Goal: Task Accomplishment & Management: Use online tool/utility

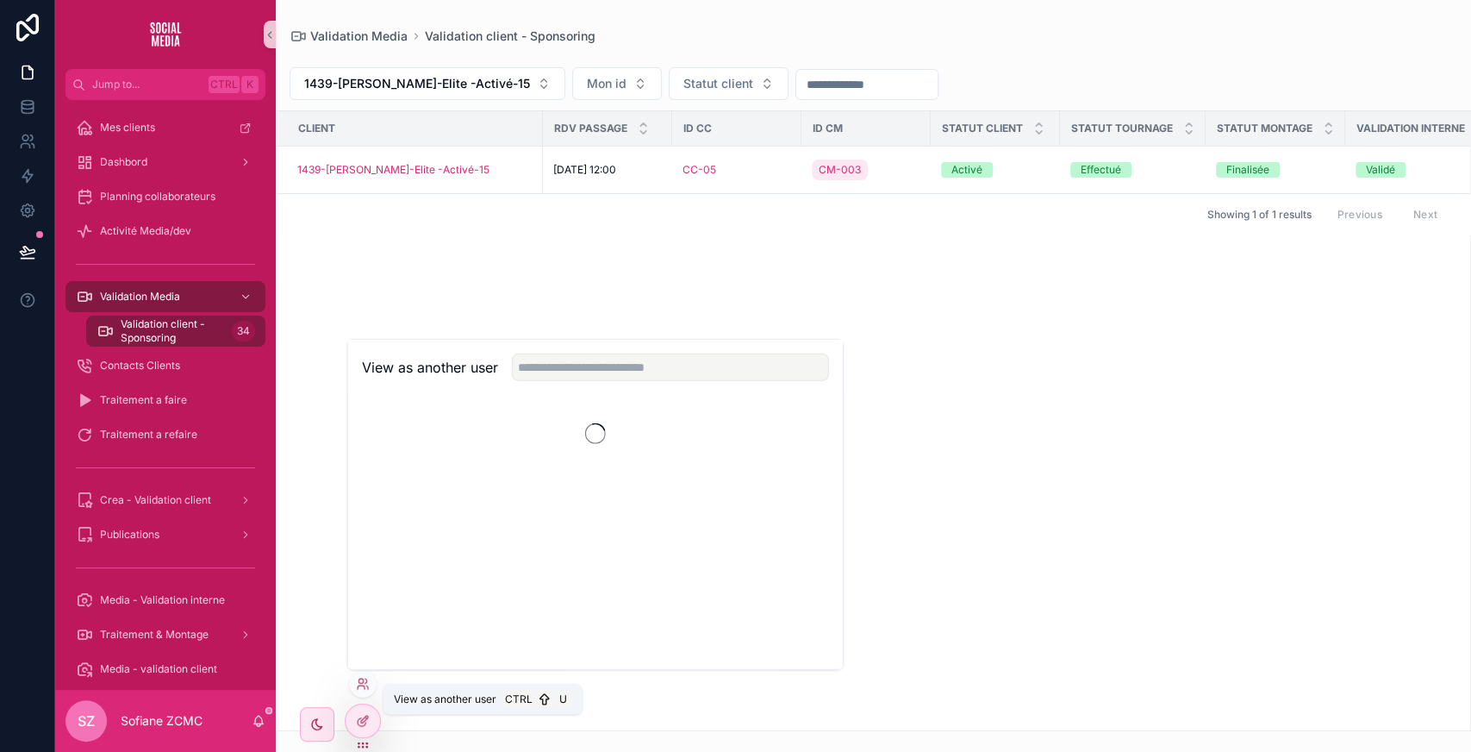
scroll to position [0, 596]
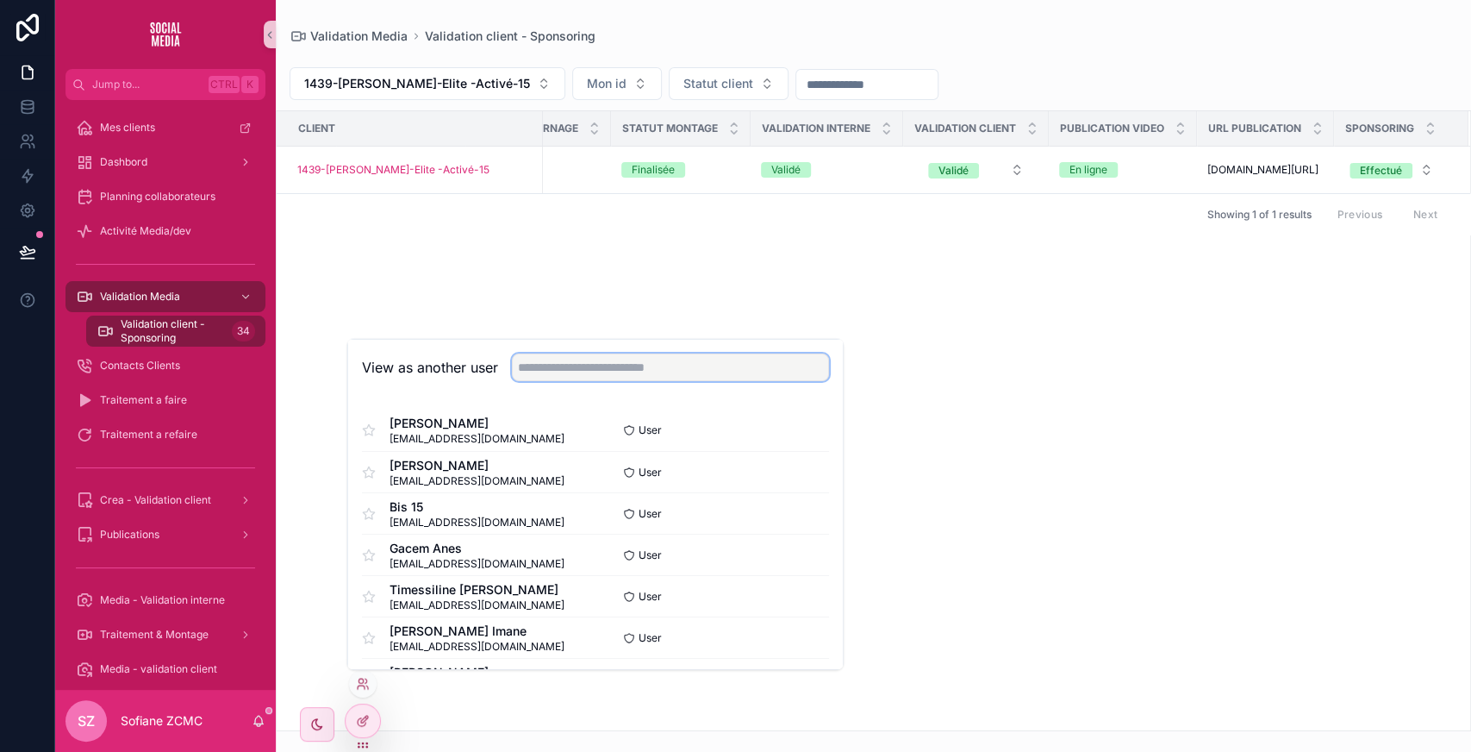
click at [608, 378] on input "text" at bounding box center [670, 367] width 317 height 28
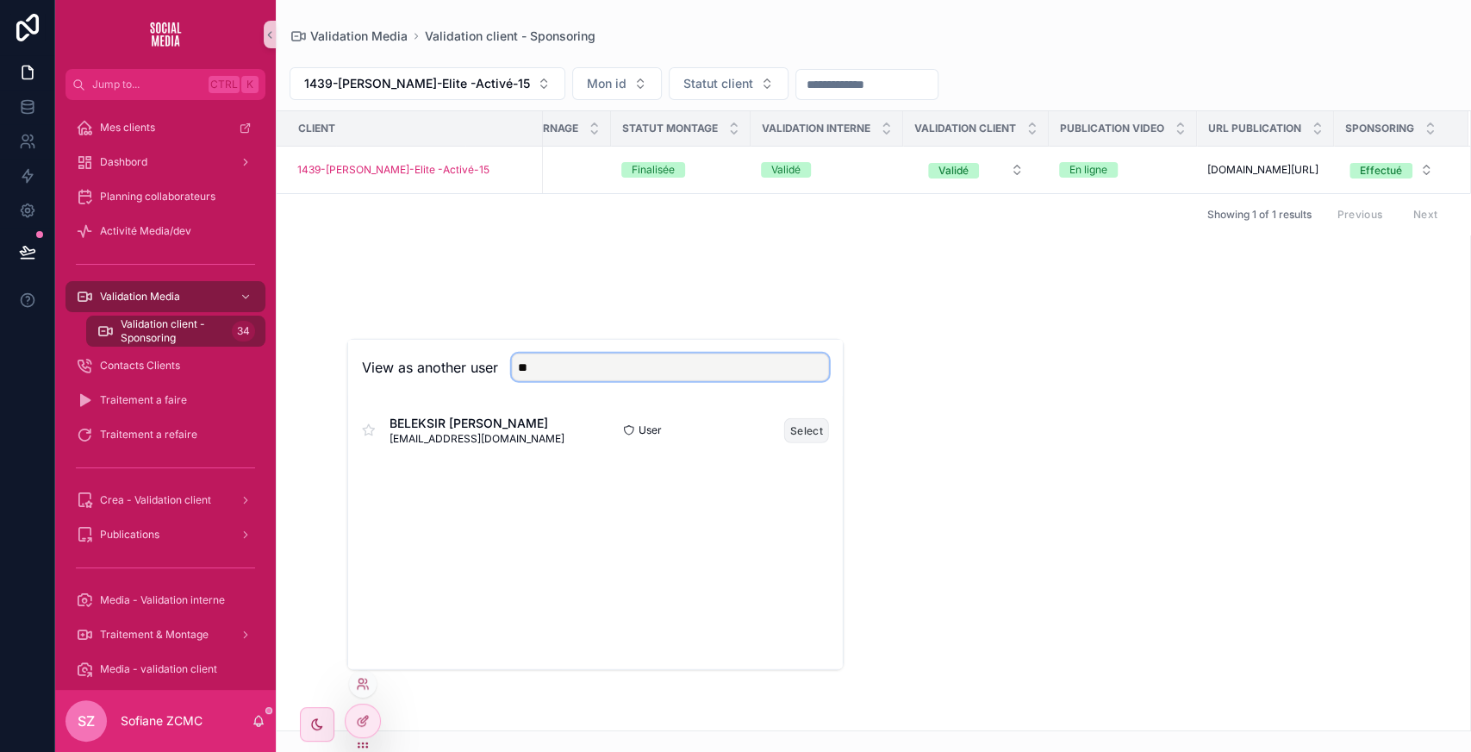
type input "**"
click at [808, 432] on button "Select" at bounding box center [806, 429] width 45 height 25
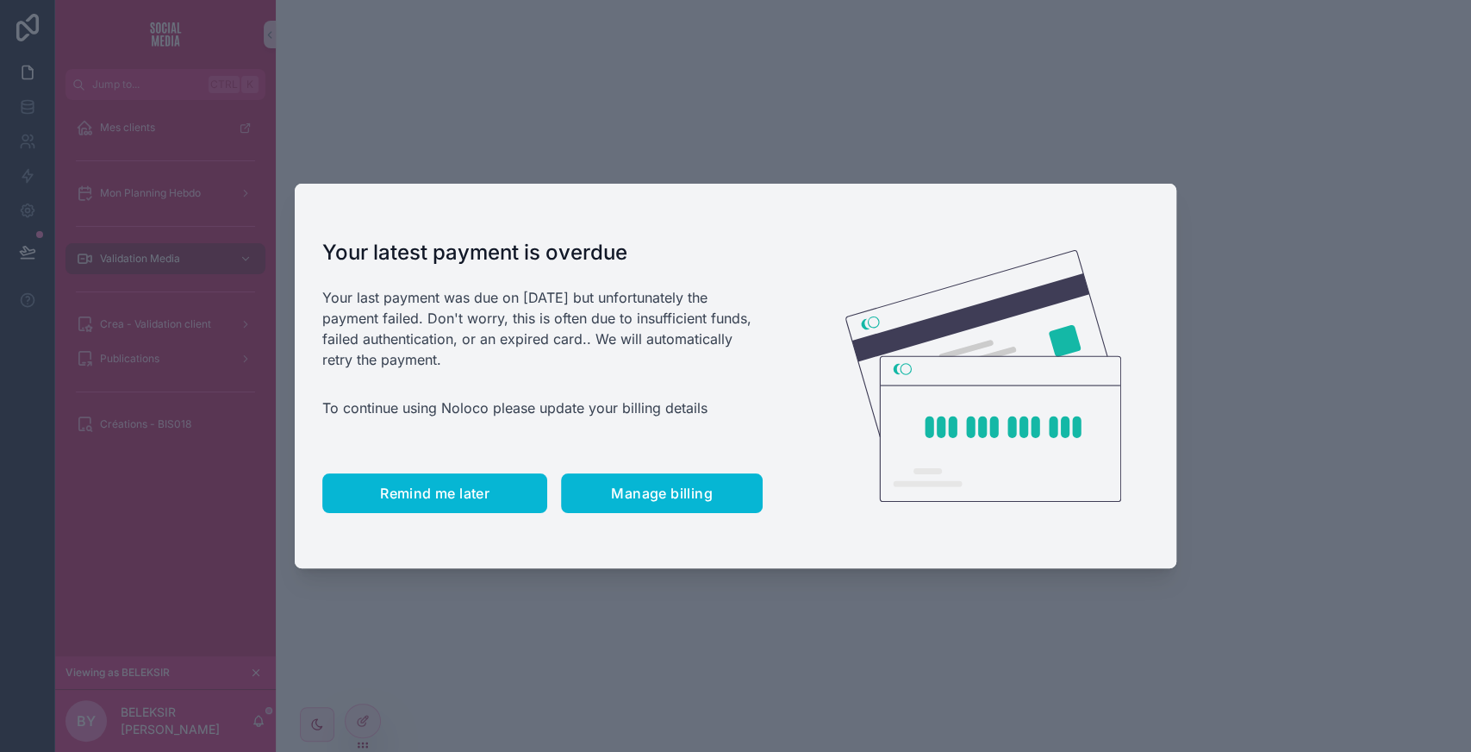
click at [466, 500] on span "Remind me later" at bounding box center [434, 492] width 109 height 17
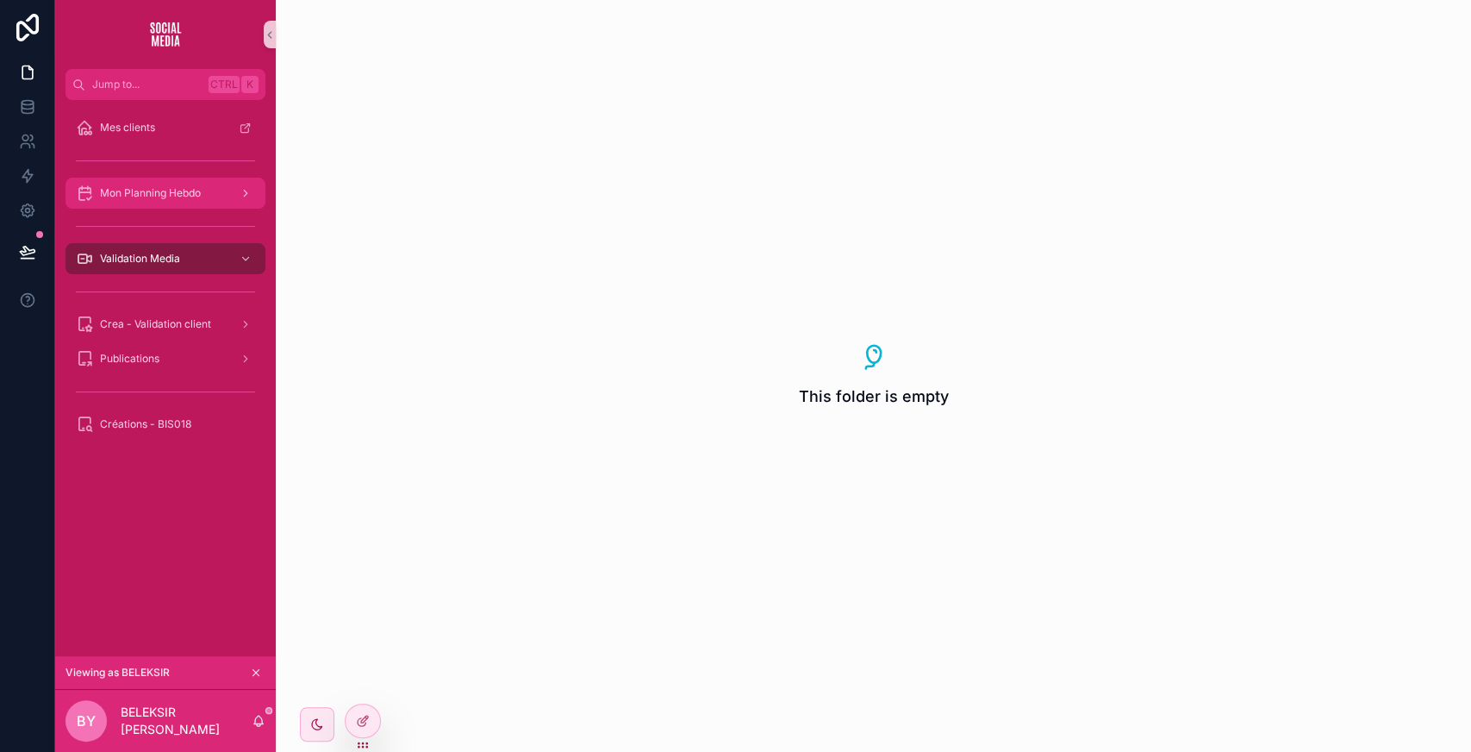
click at [178, 203] on div "Mon Planning Hebdo" at bounding box center [165, 193] width 179 height 28
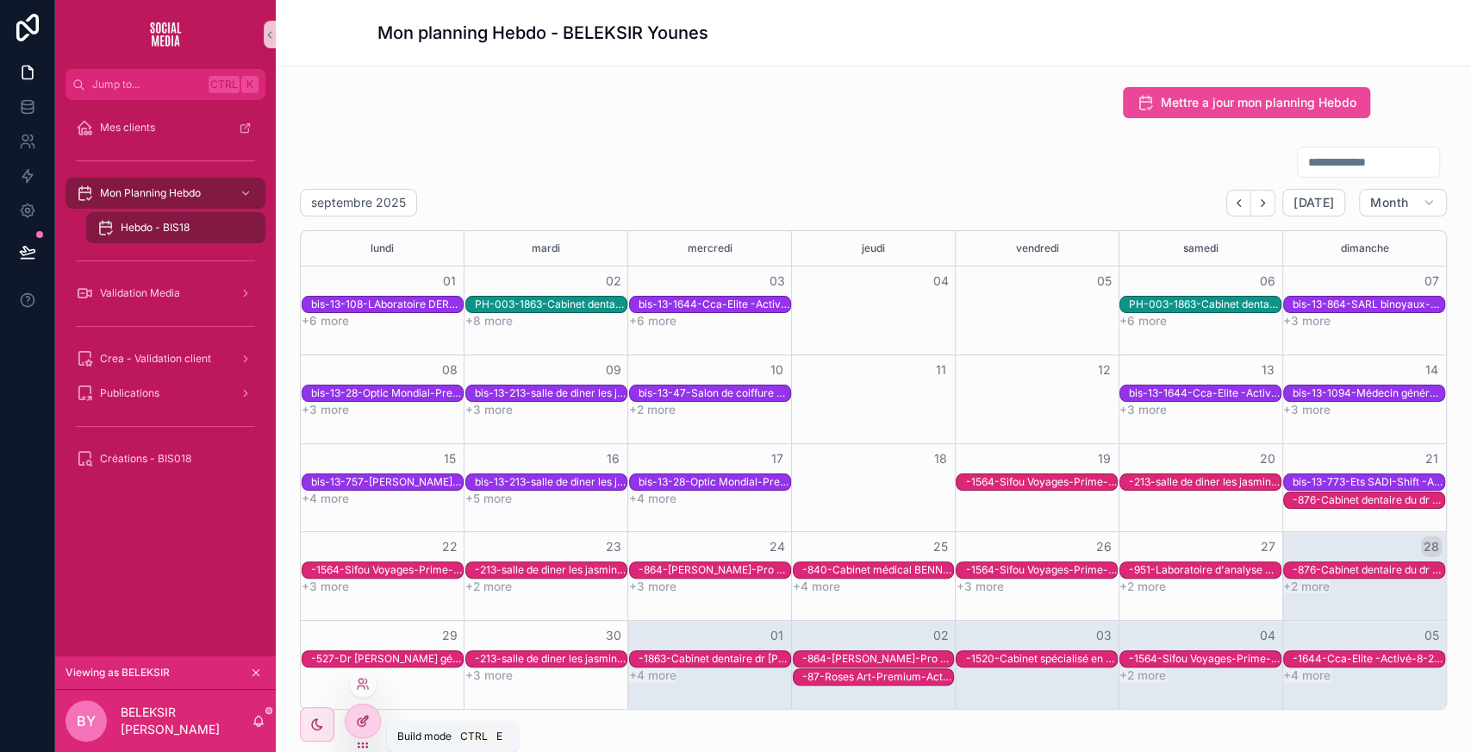
click at [364, 712] on div at bounding box center [363, 720] width 34 height 33
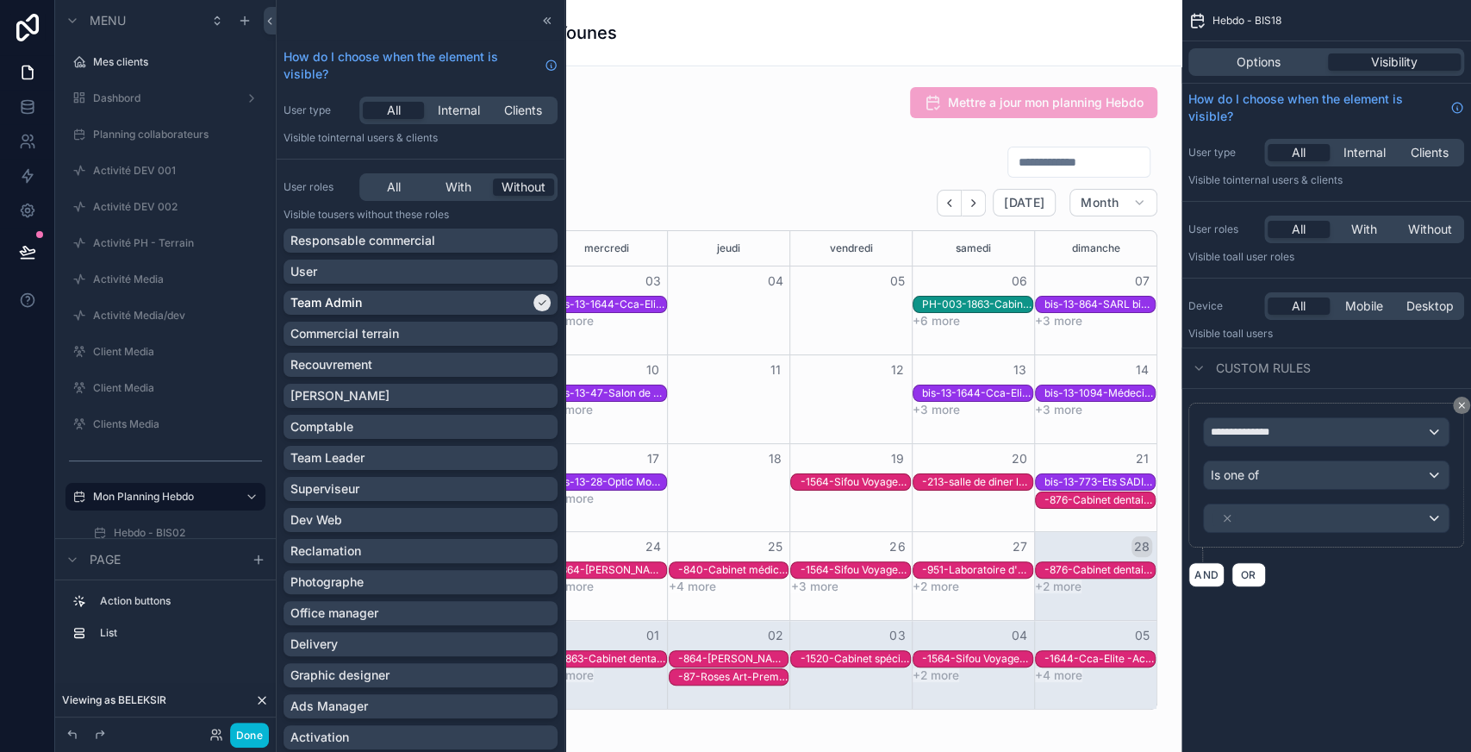
click at [962, 205] on div "scrollable content" at bounding box center [729, 427] width 878 height 577
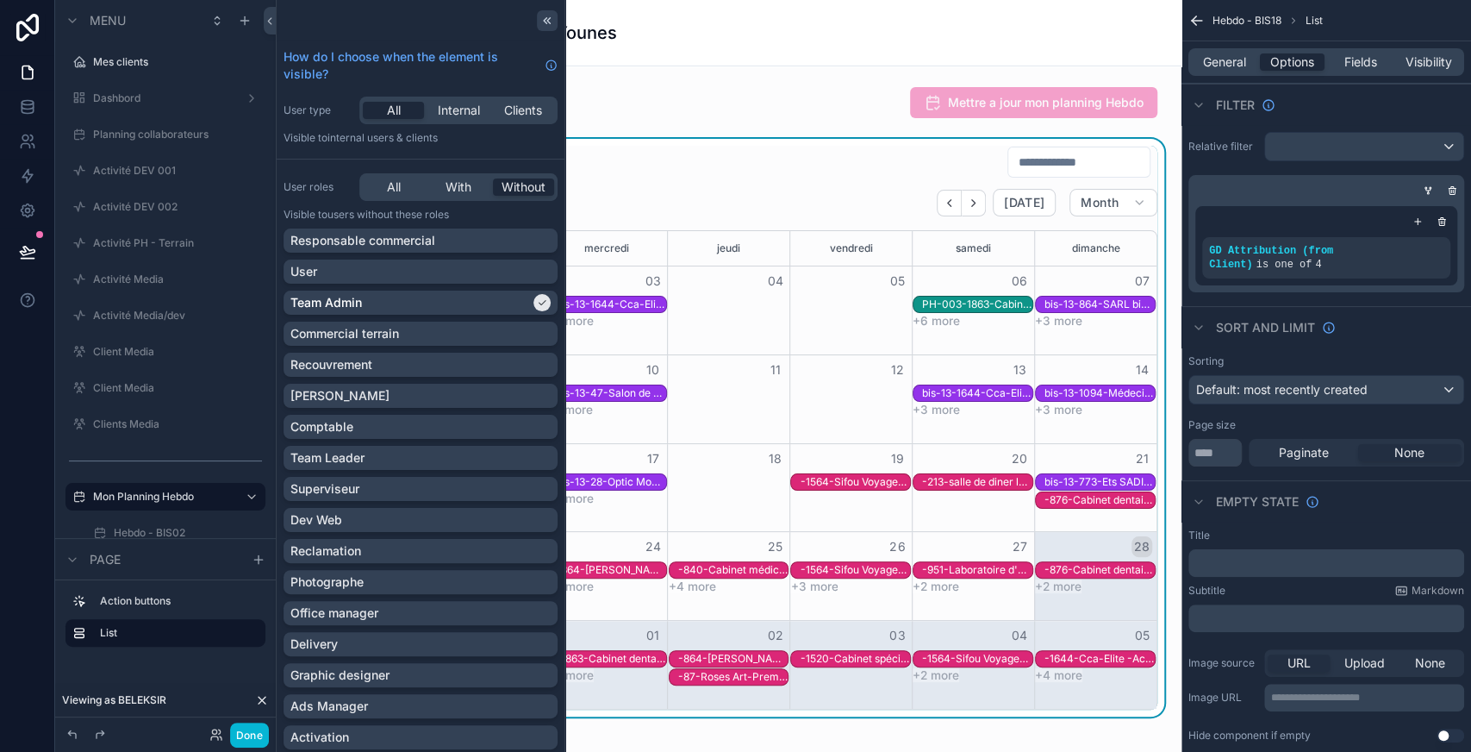
click at [540, 22] on icon at bounding box center [547, 21] width 14 height 14
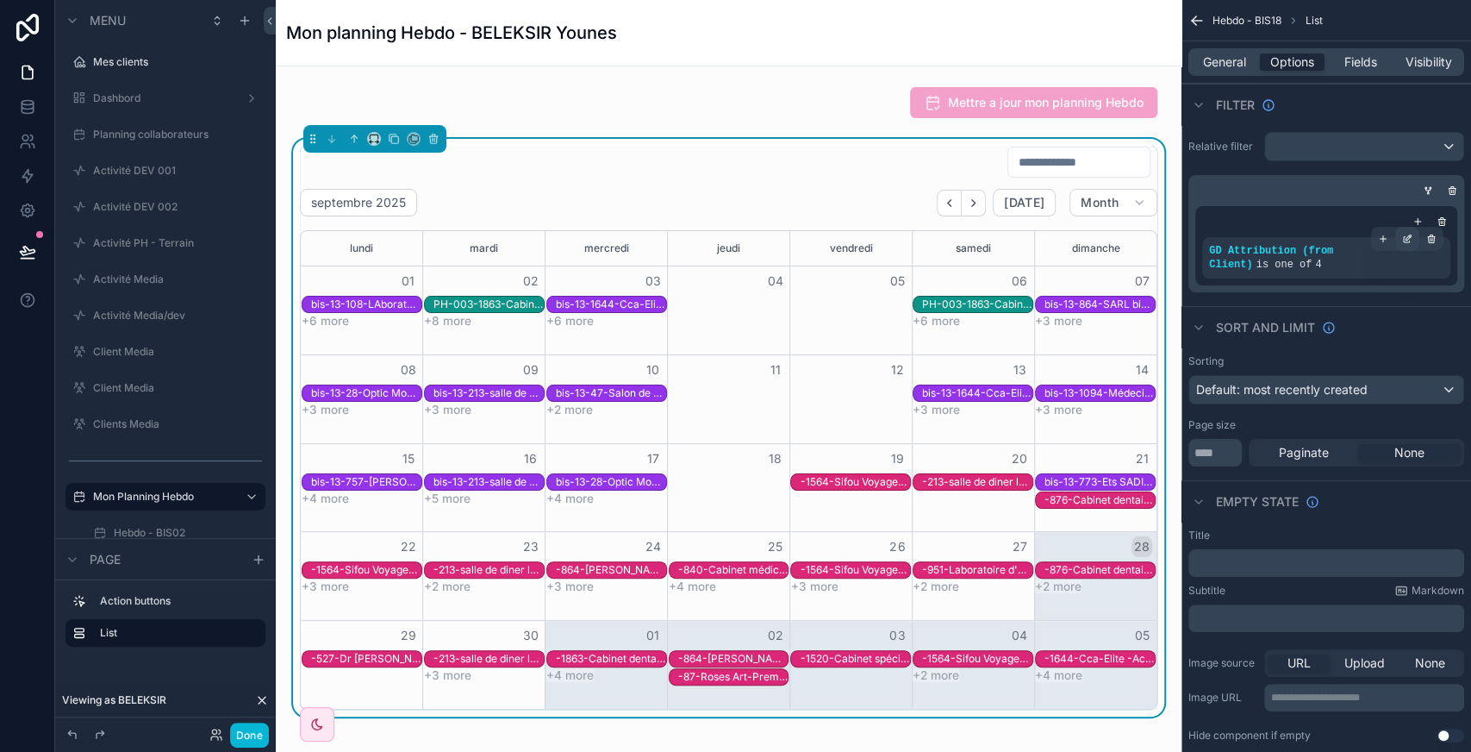
click at [1405, 240] on icon "scrollable content" at bounding box center [1407, 239] width 10 height 10
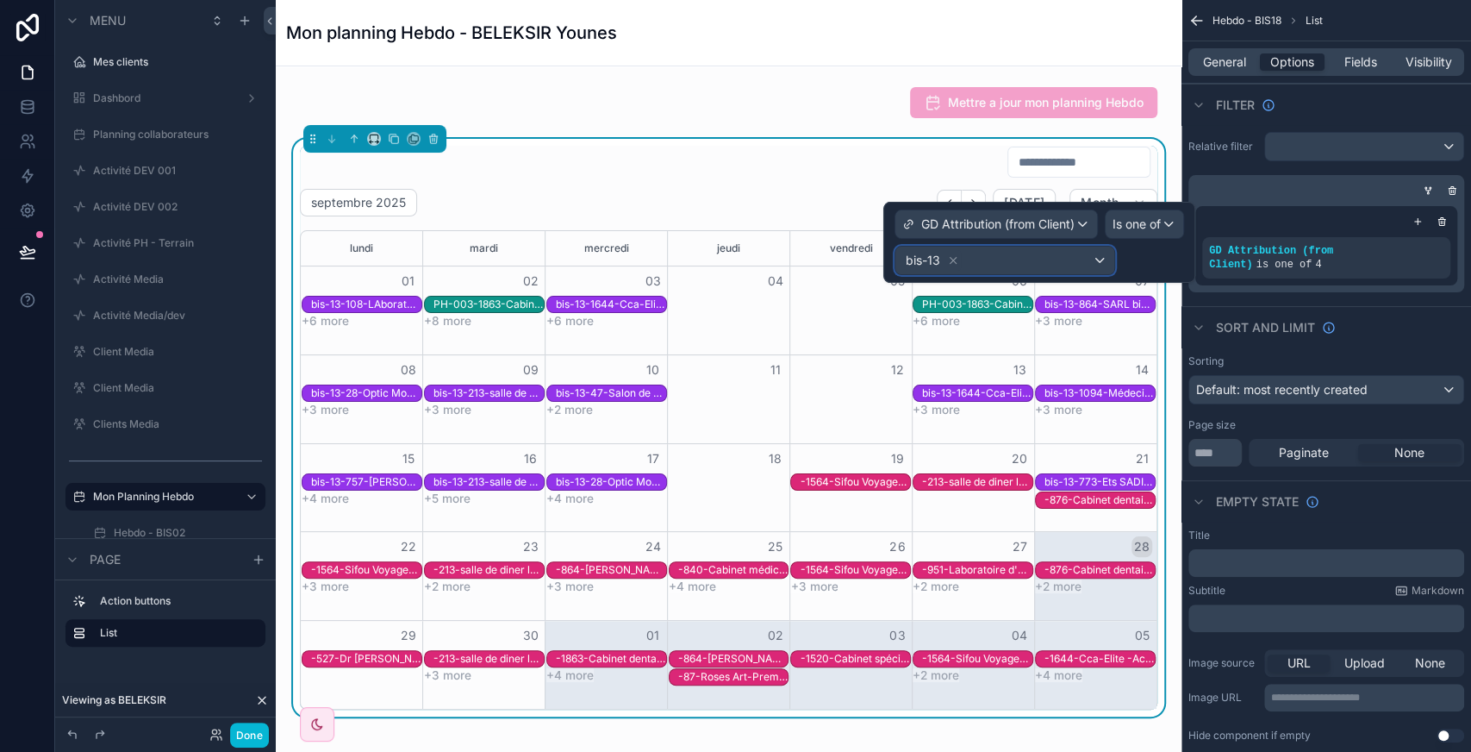
click at [1046, 262] on div "bis-13" at bounding box center [1004, 260] width 219 height 28
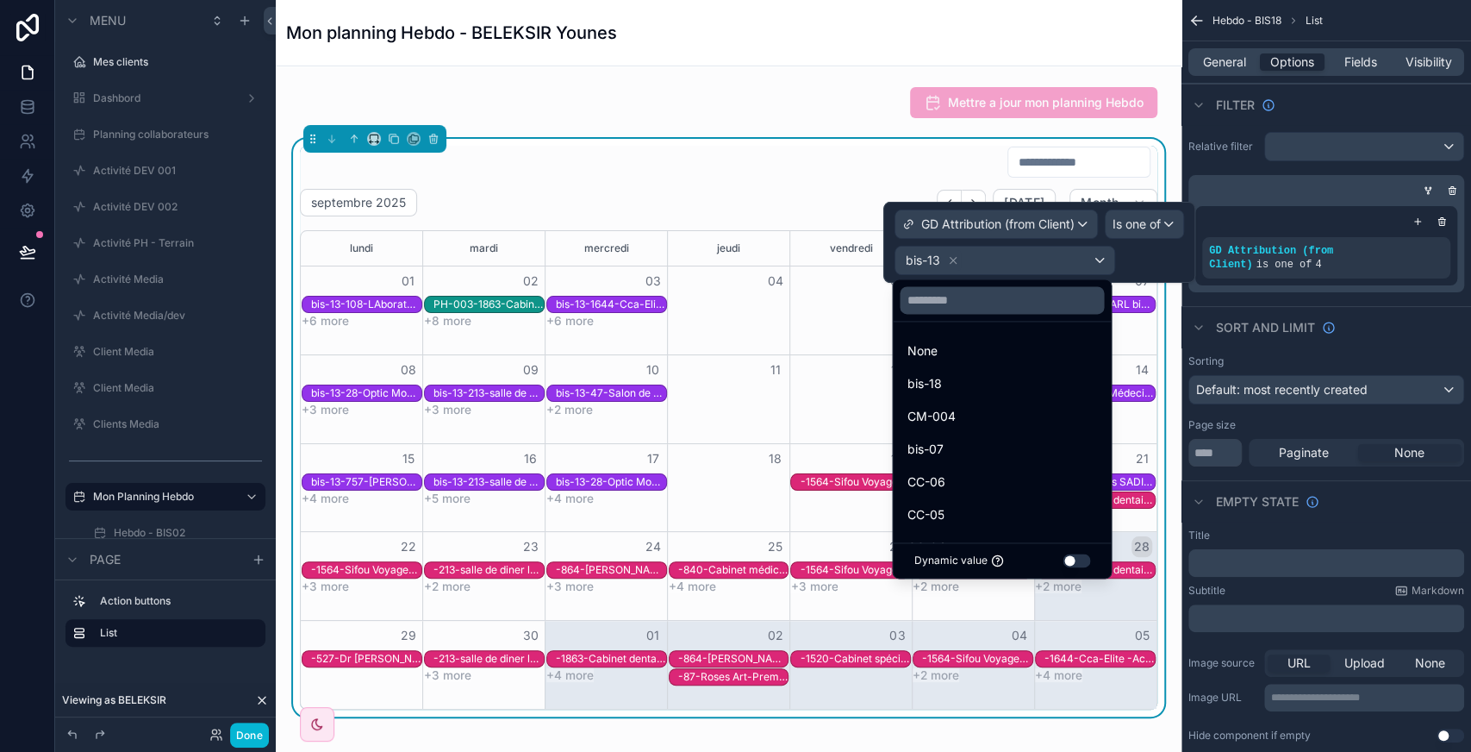
click at [942, 314] on div at bounding box center [1002, 299] width 218 height 41
click at [938, 305] on input "text" at bounding box center [1002, 300] width 204 height 28
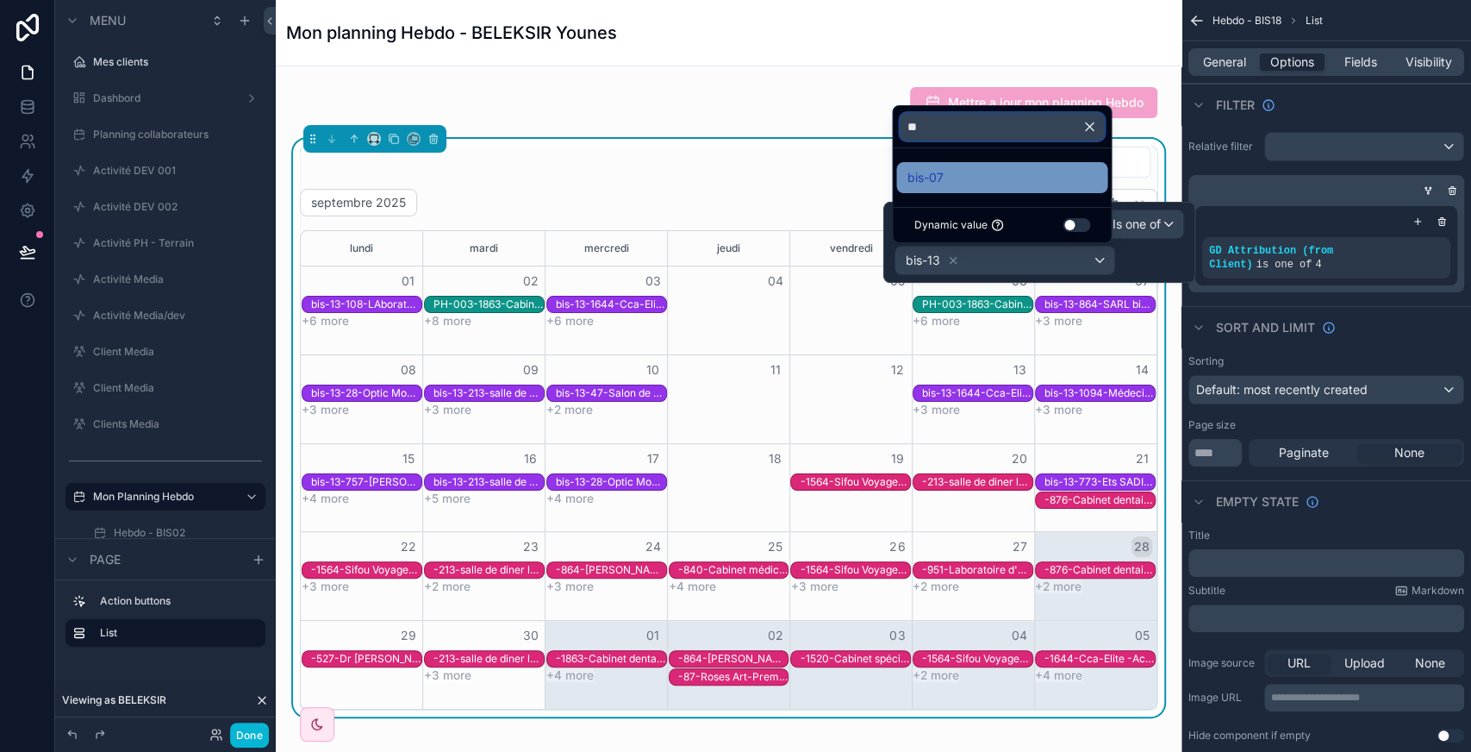
type input "**"
click at [941, 190] on div "bis-07" at bounding box center [1001, 177] width 211 height 31
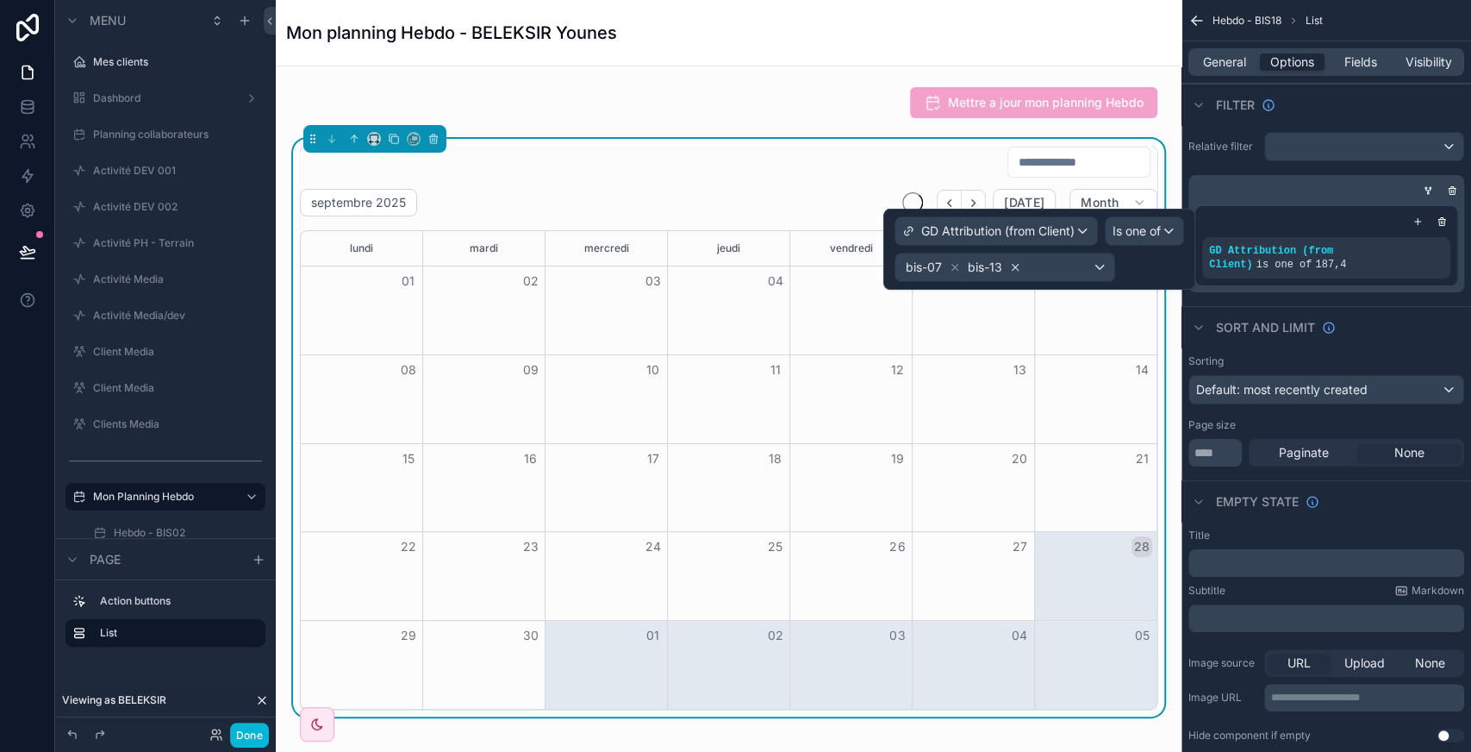
click at [1014, 269] on icon at bounding box center [1015, 267] width 12 height 12
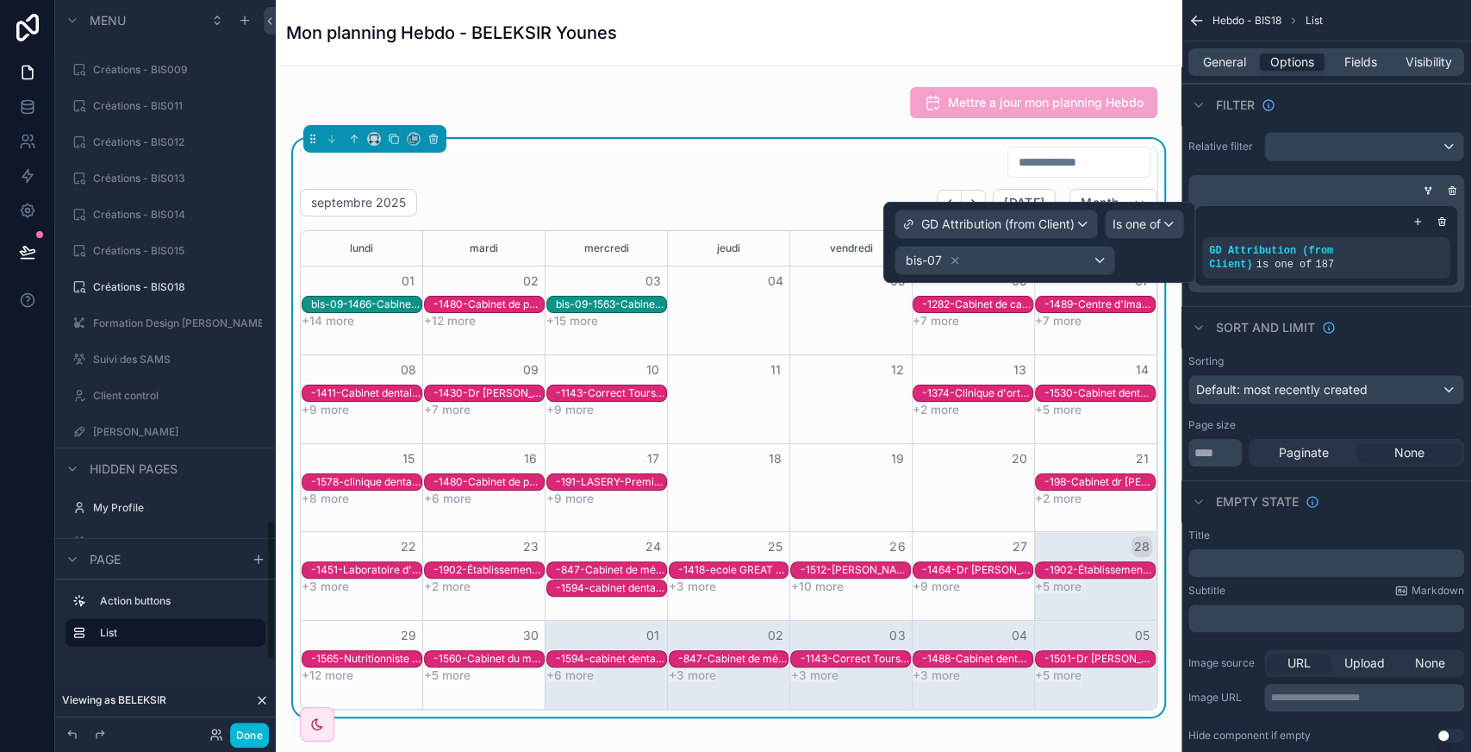
scroll to position [2708, 0]
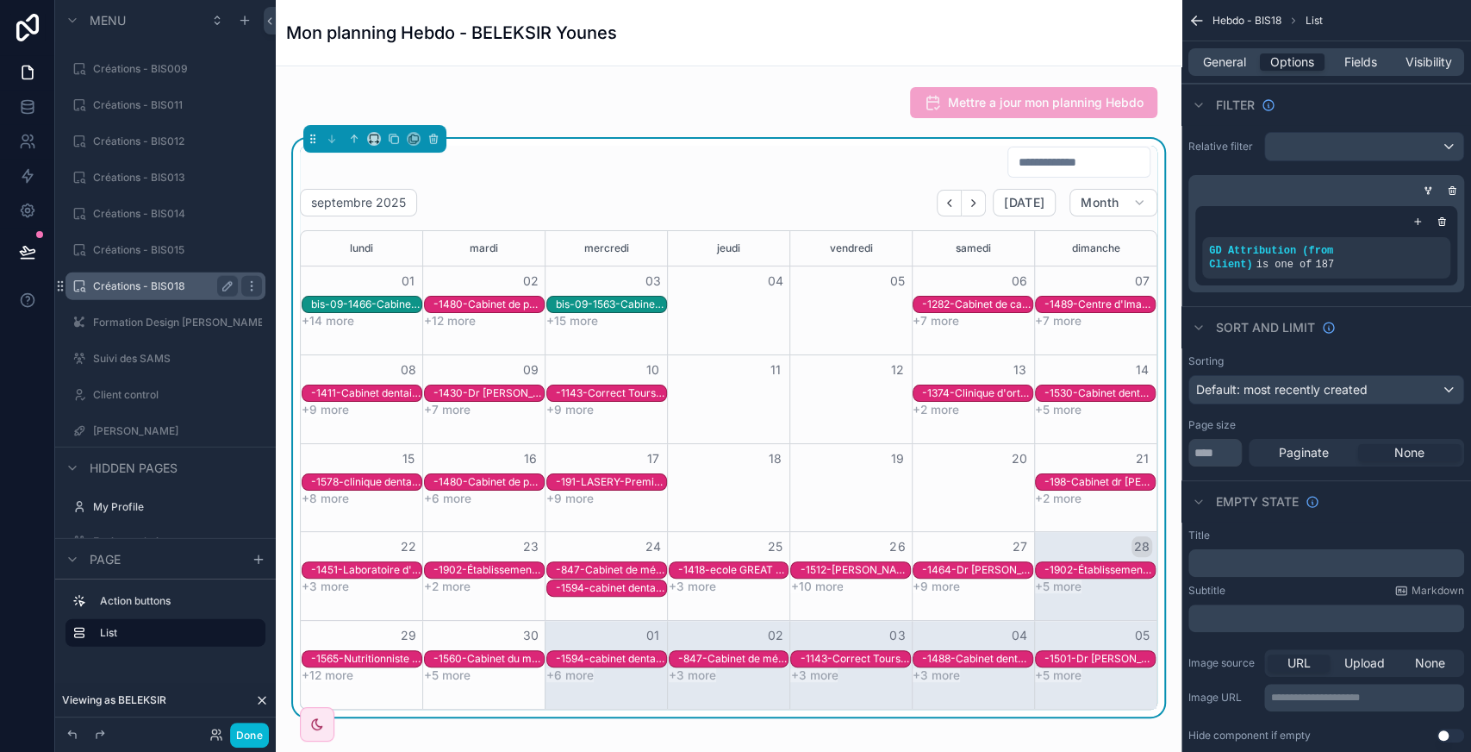
click at [128, 289] on label "Créations - BIS018" at bounding box center [162, 286] width 138 height 14
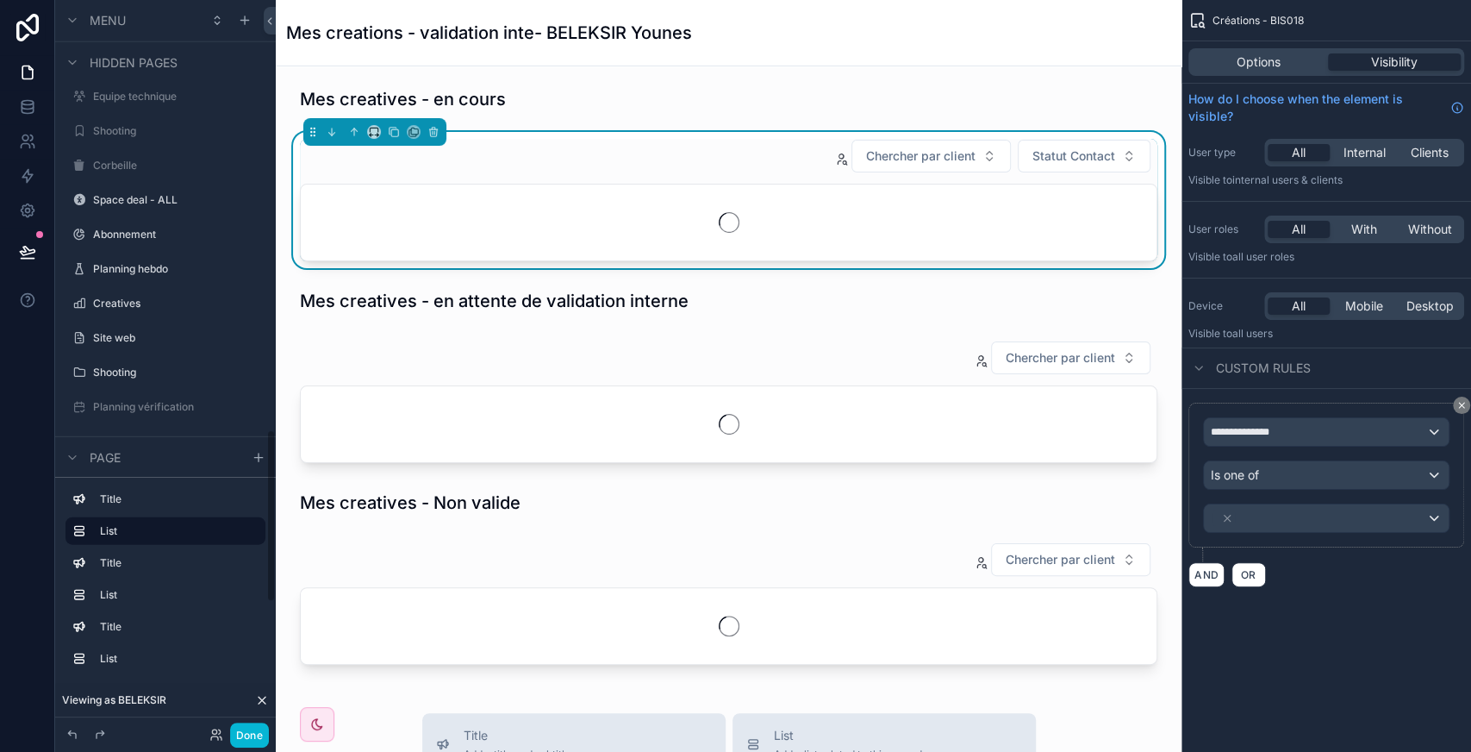
scroll to position [1813, 0]
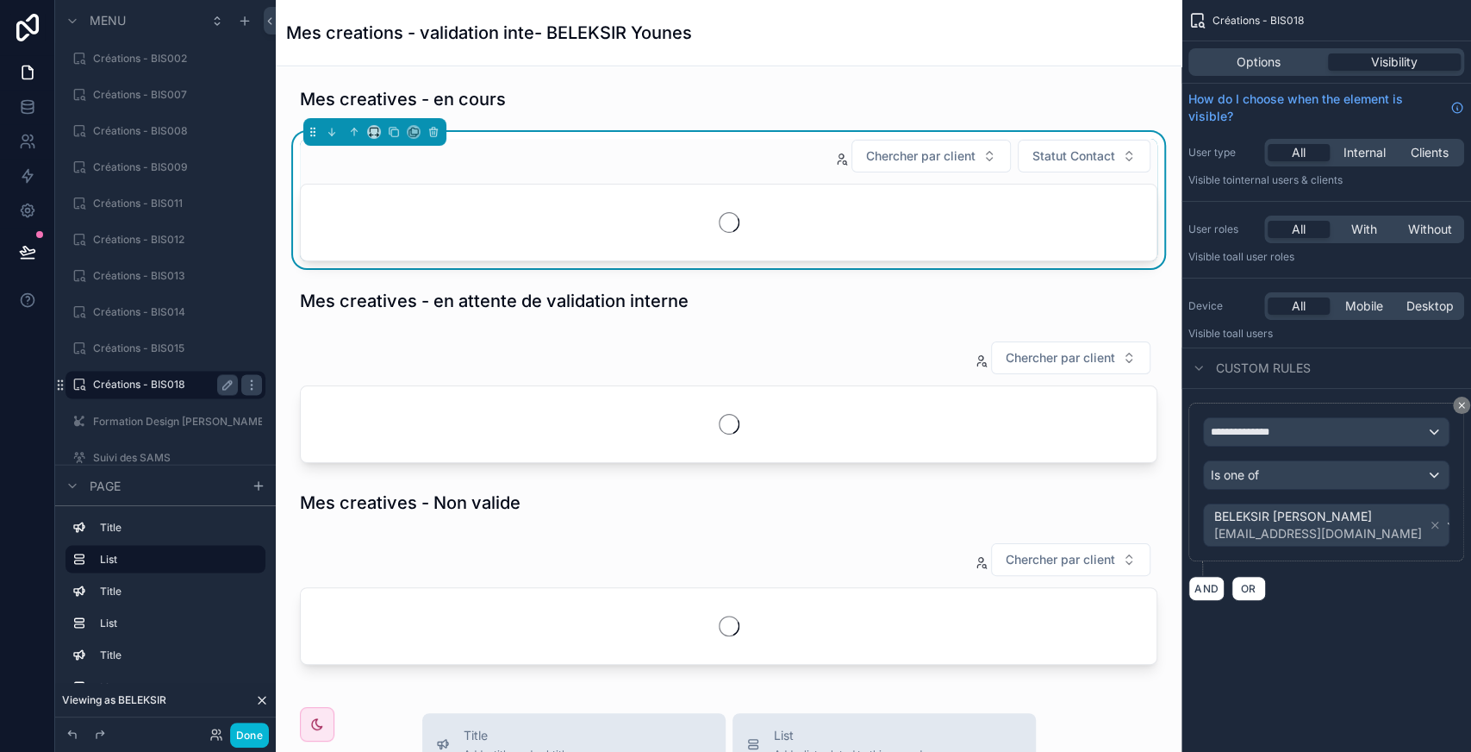
click at [715, 162] on div "Chercher par client Statut Contact" at bounding box center [729, 156] width 858 height 34
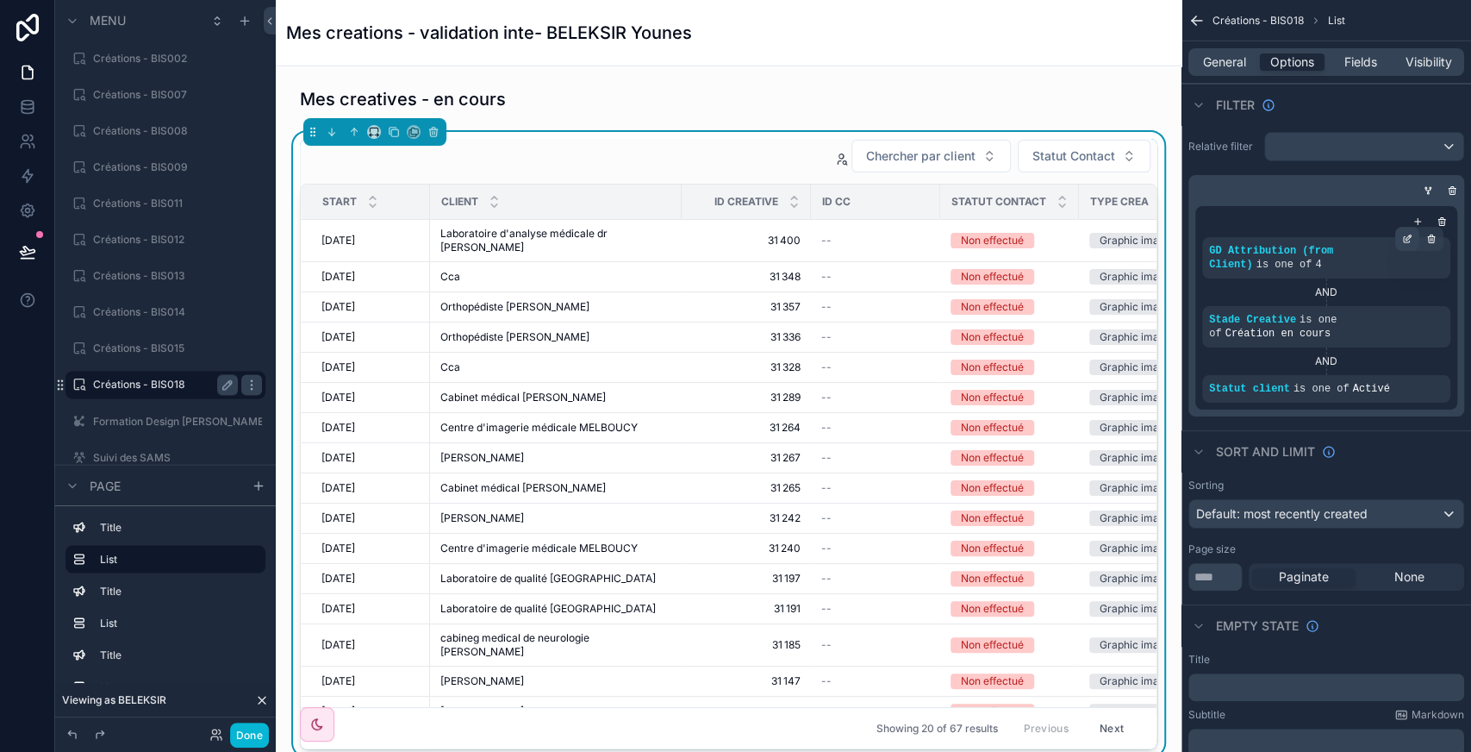
click at [1412, 241] on div "scrollable content" at bounding box center [1407, 239] width 24 height 24
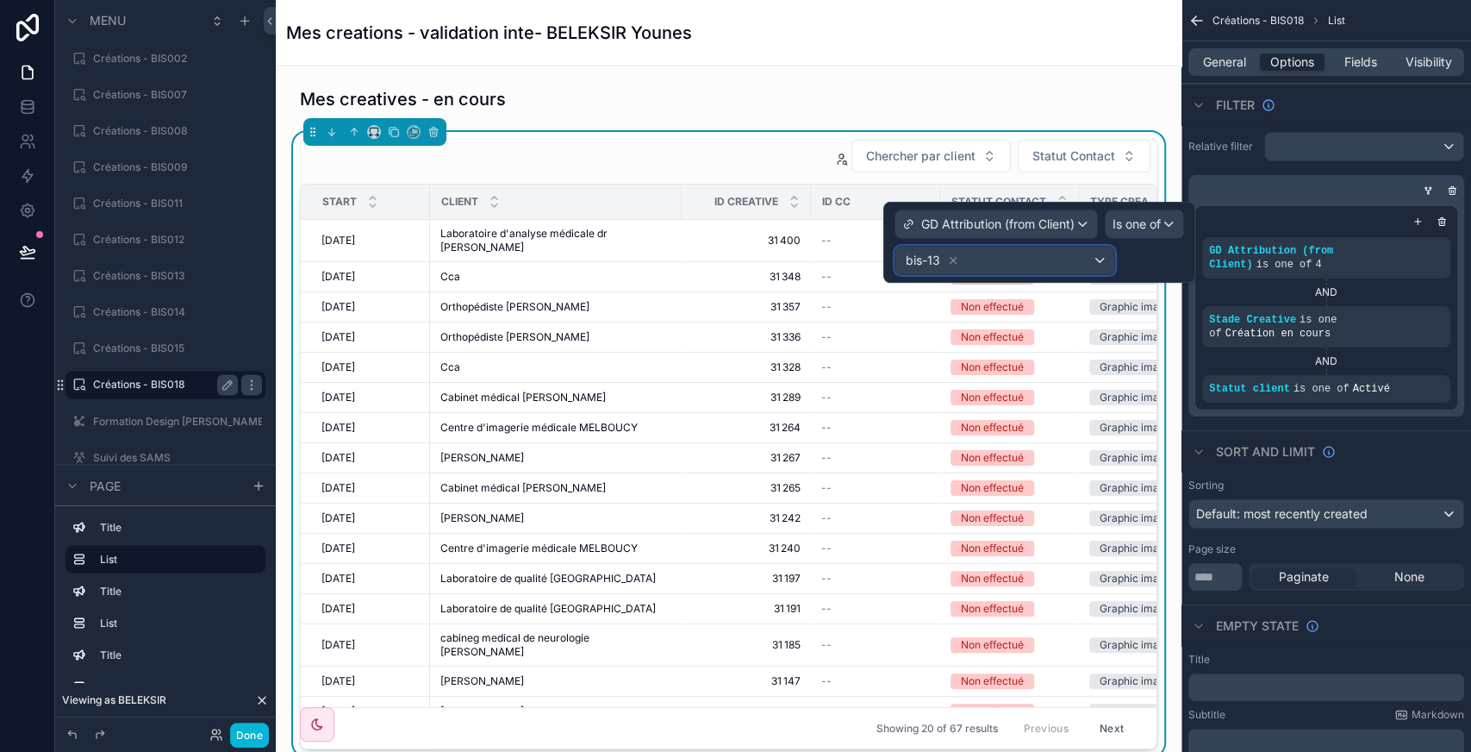
click at [1008, 262] on div "bis-13" at bounding box center [1004, 260] width 219 height 28
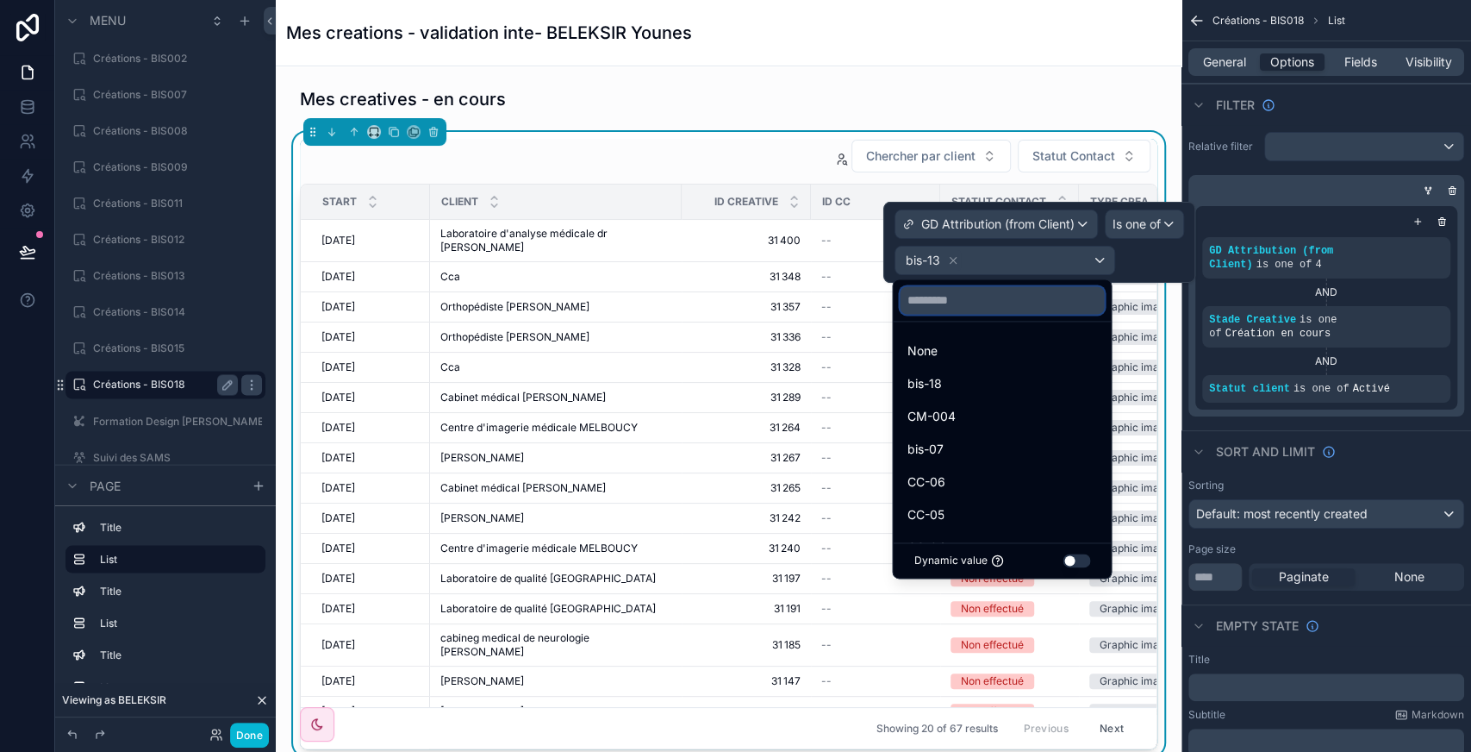
click at [921, 307] on input "text" at bounding box center [1002, 300] width 204 height 28
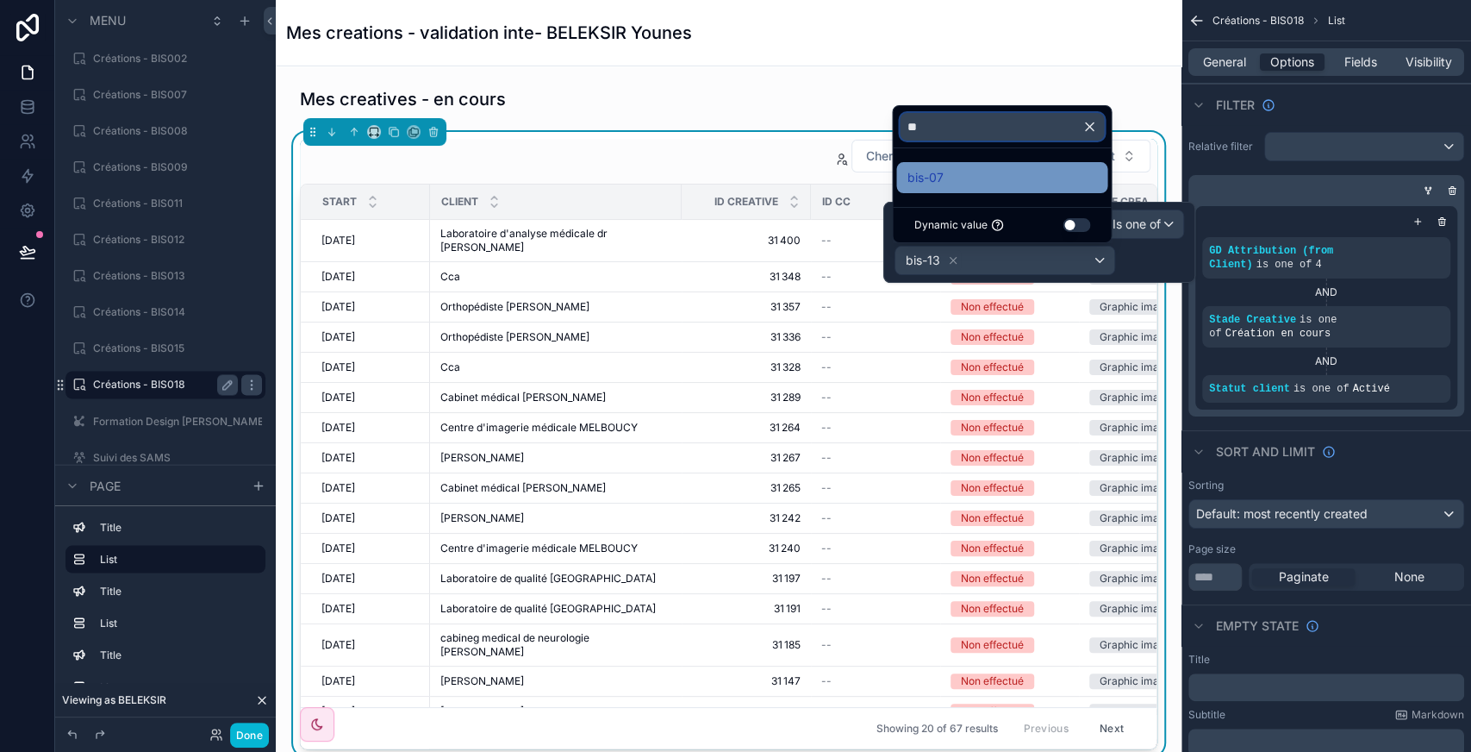
type input "**"
click at [952, 179] on div "bis-07" at bounding box center [1002, 177] width 190 height 21
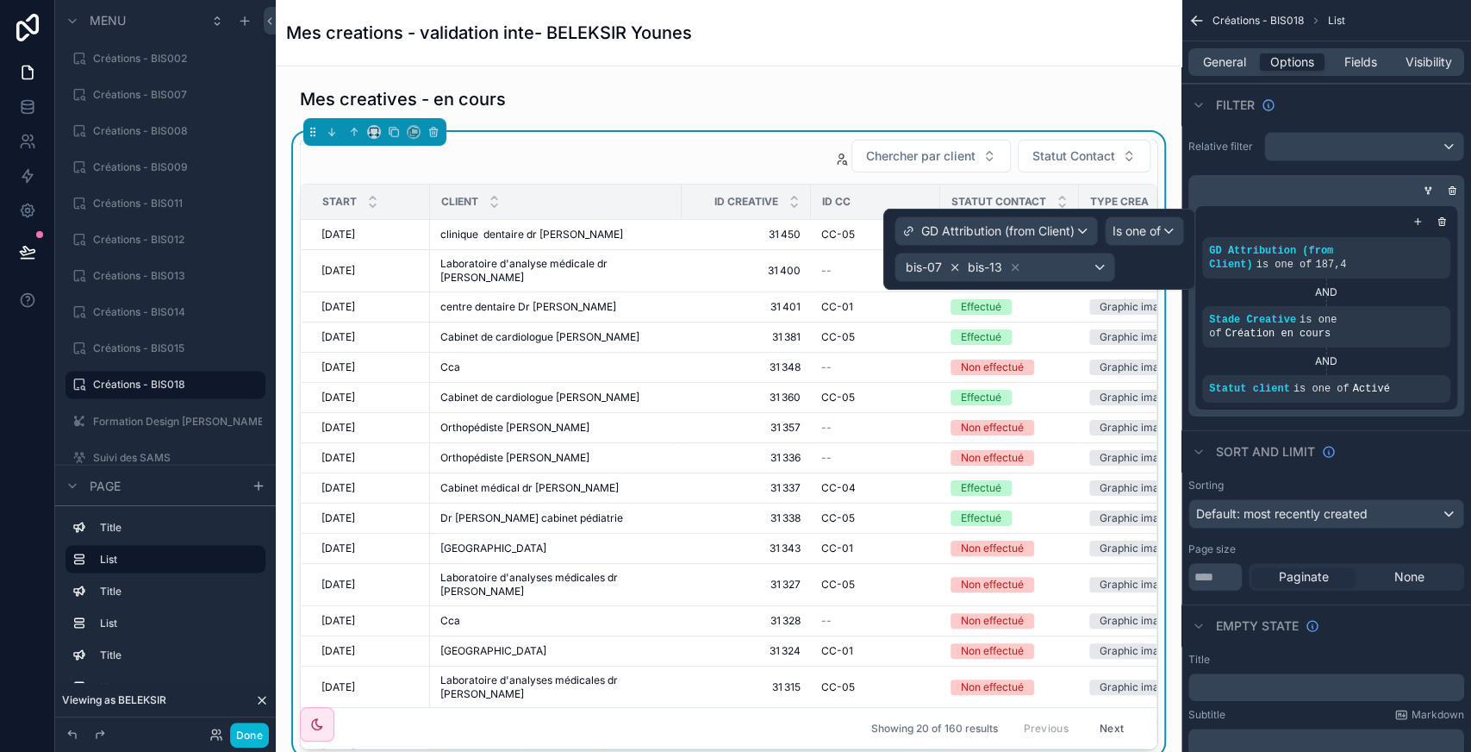
click at [949, 268] on icon at bounding box center [955, 267] width 12 height 12
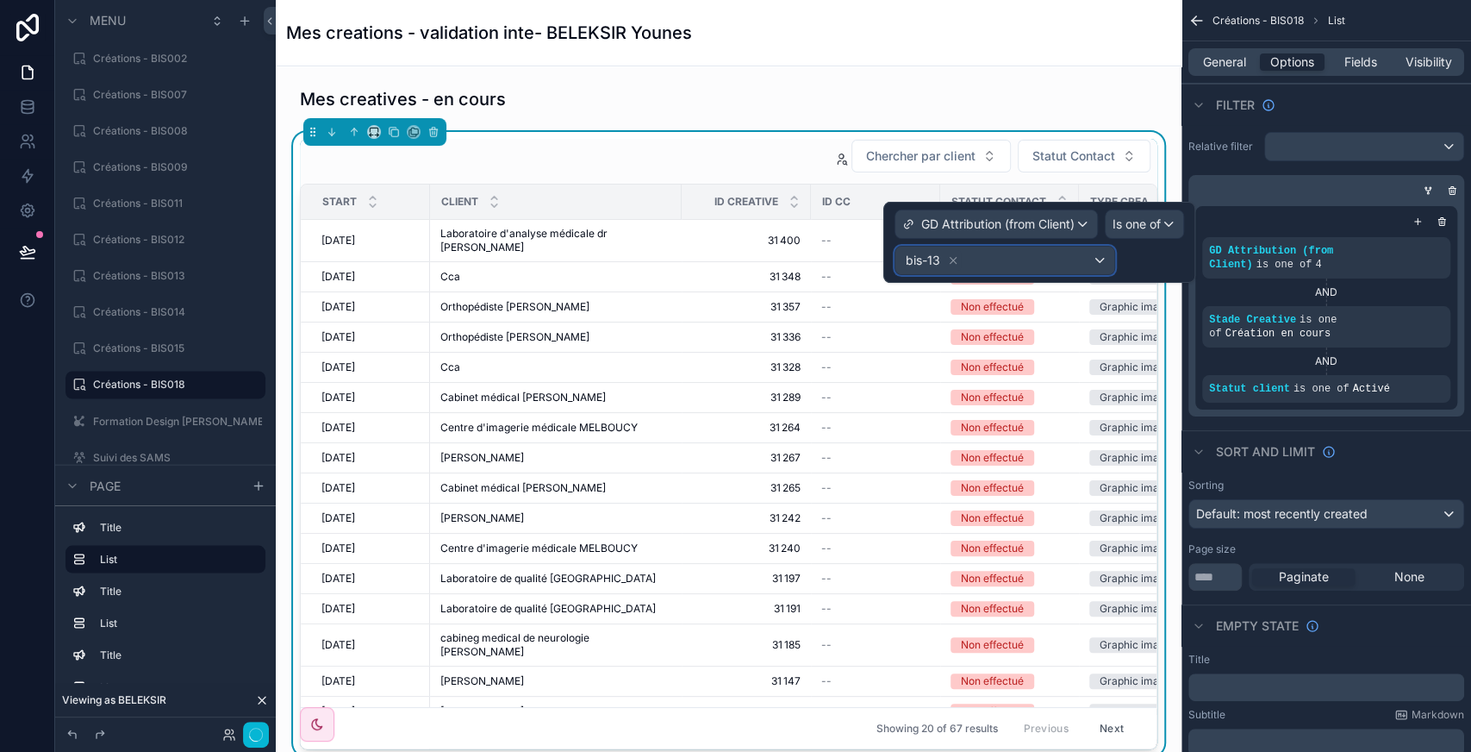
click at [972, 268] on div "bis-13" at bounding box center [1004, 260] width 219 height 28
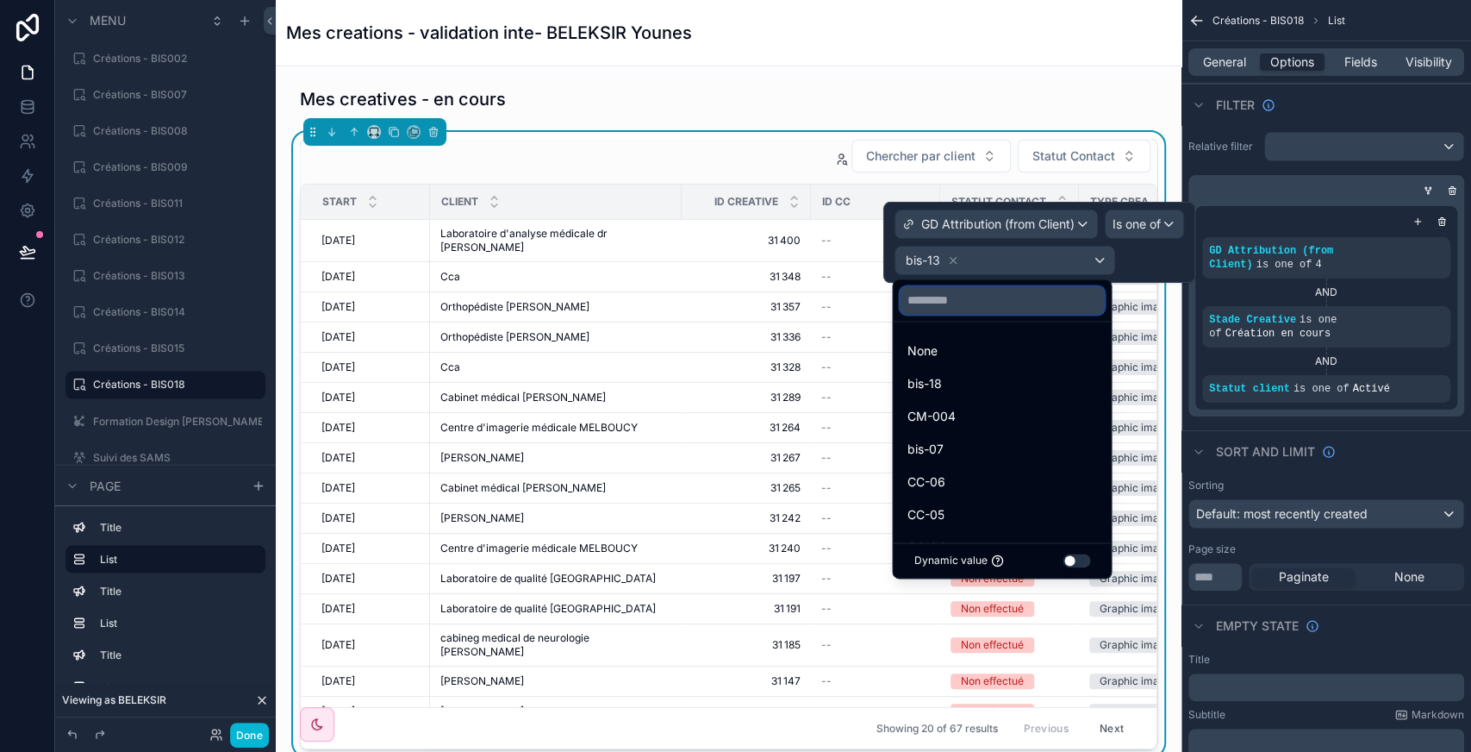
click at [931, 306] on input "text" at bounding box center [1002, 300] width 204 height 28
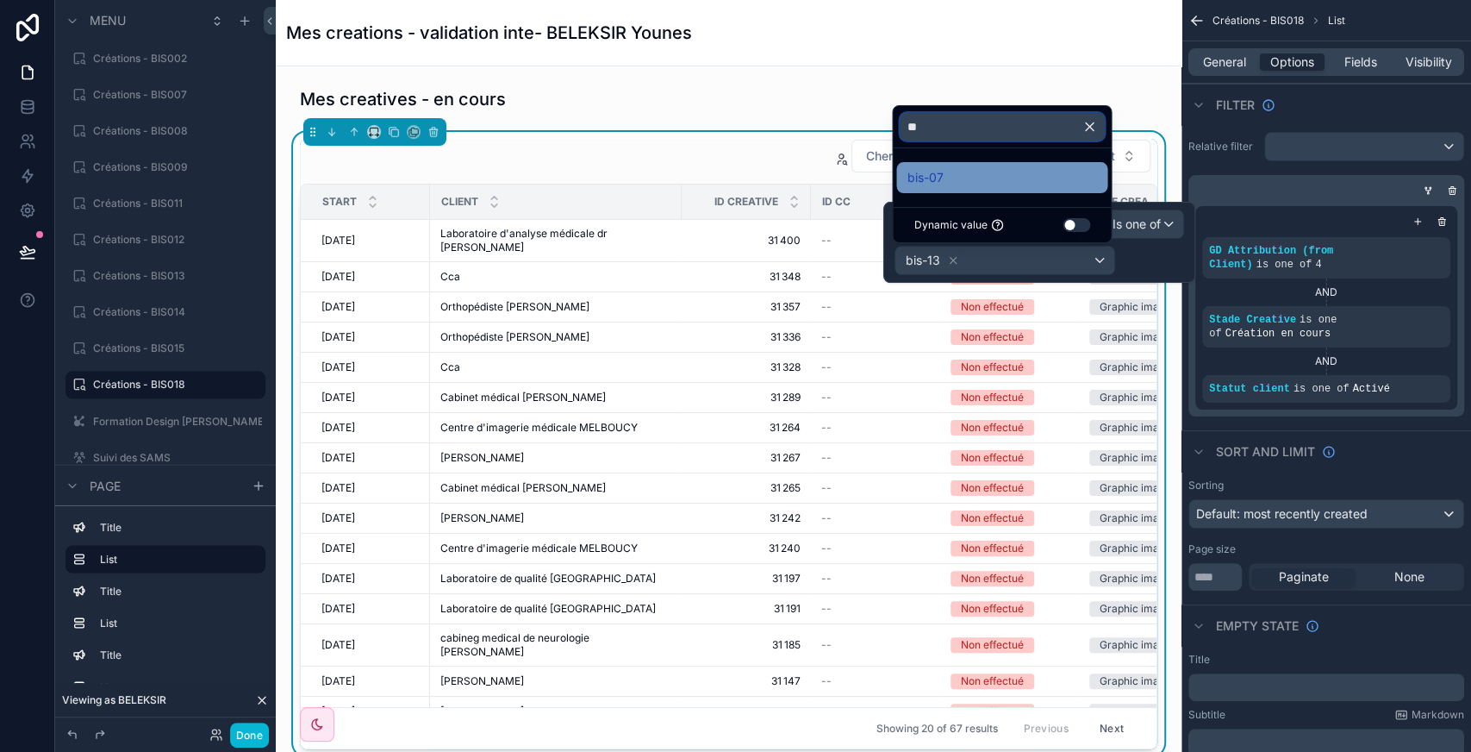
type input "**"
click at [938, 184] on span "bis-07" at bounding box center [925, 177] width 36 height 21
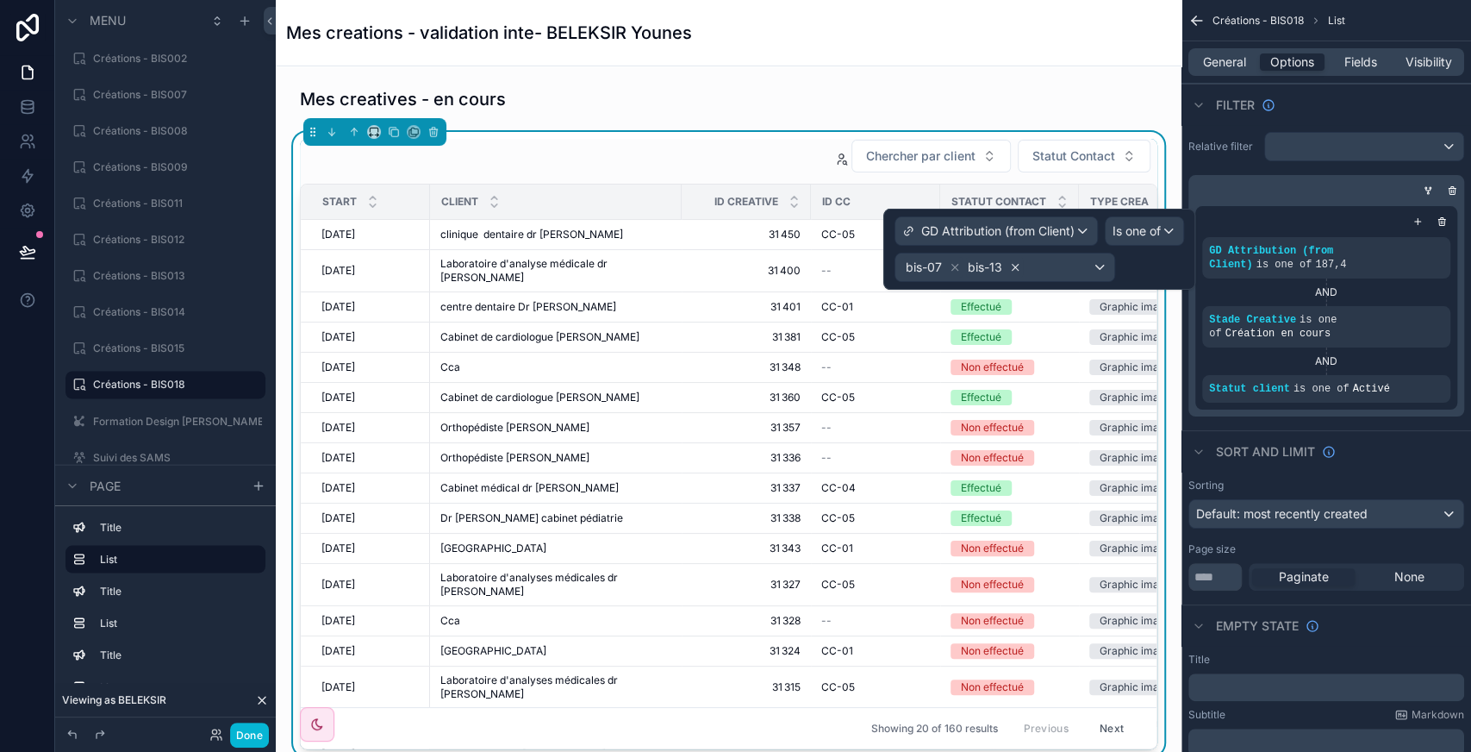
click at [1016, 270] on icon at bounding box center [1015, 267] width 12 height 12
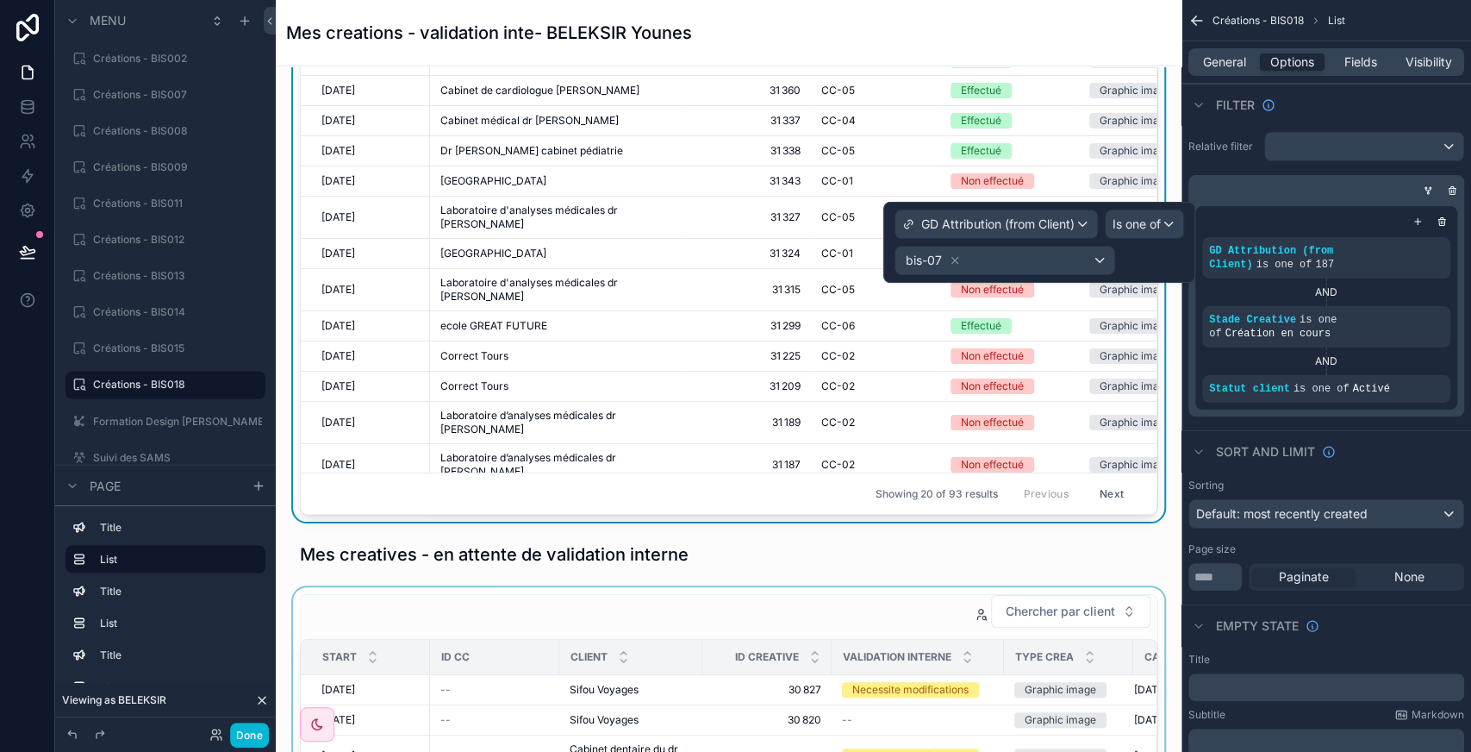
scroll to position [236, 0]
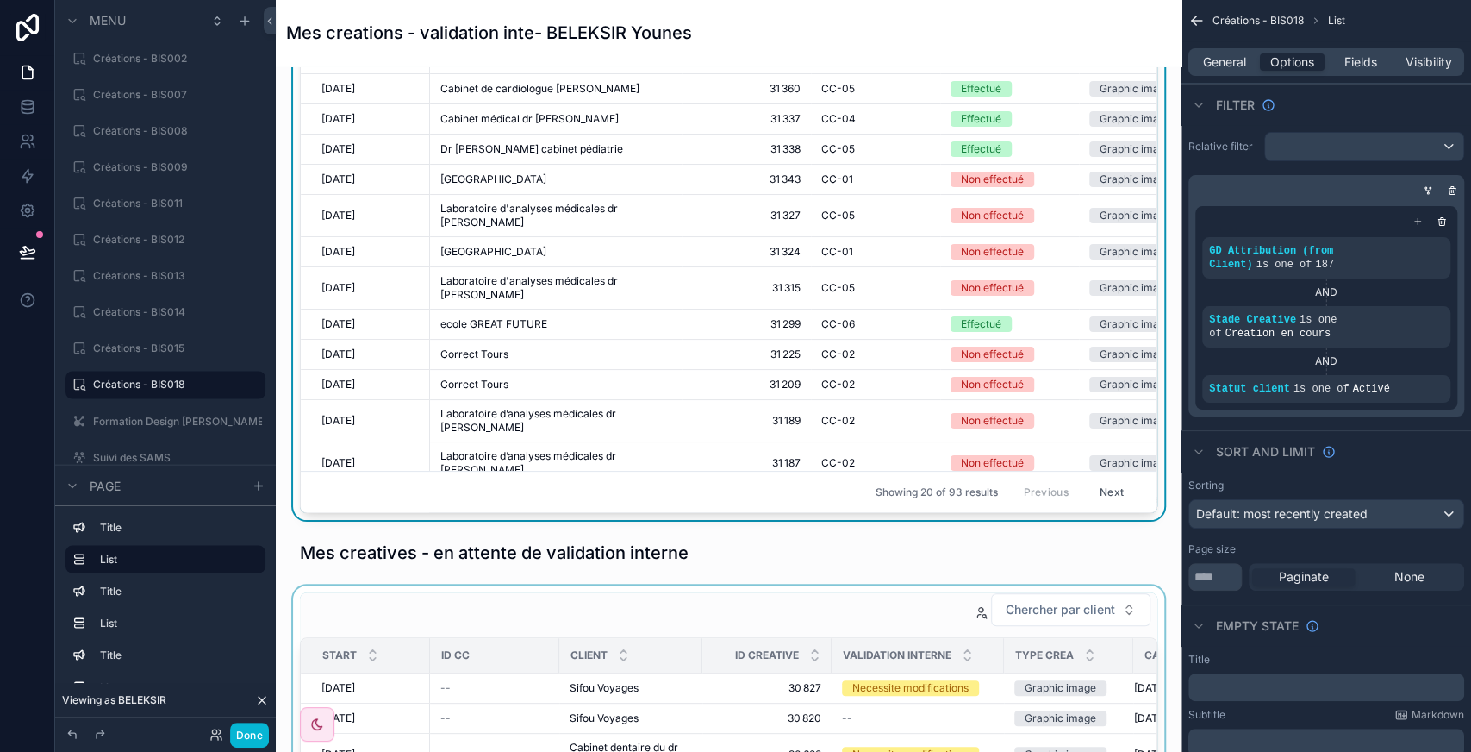
click at [735, 618] on div "scrollable content" at bounding box center [729, 704] width 878 height 239
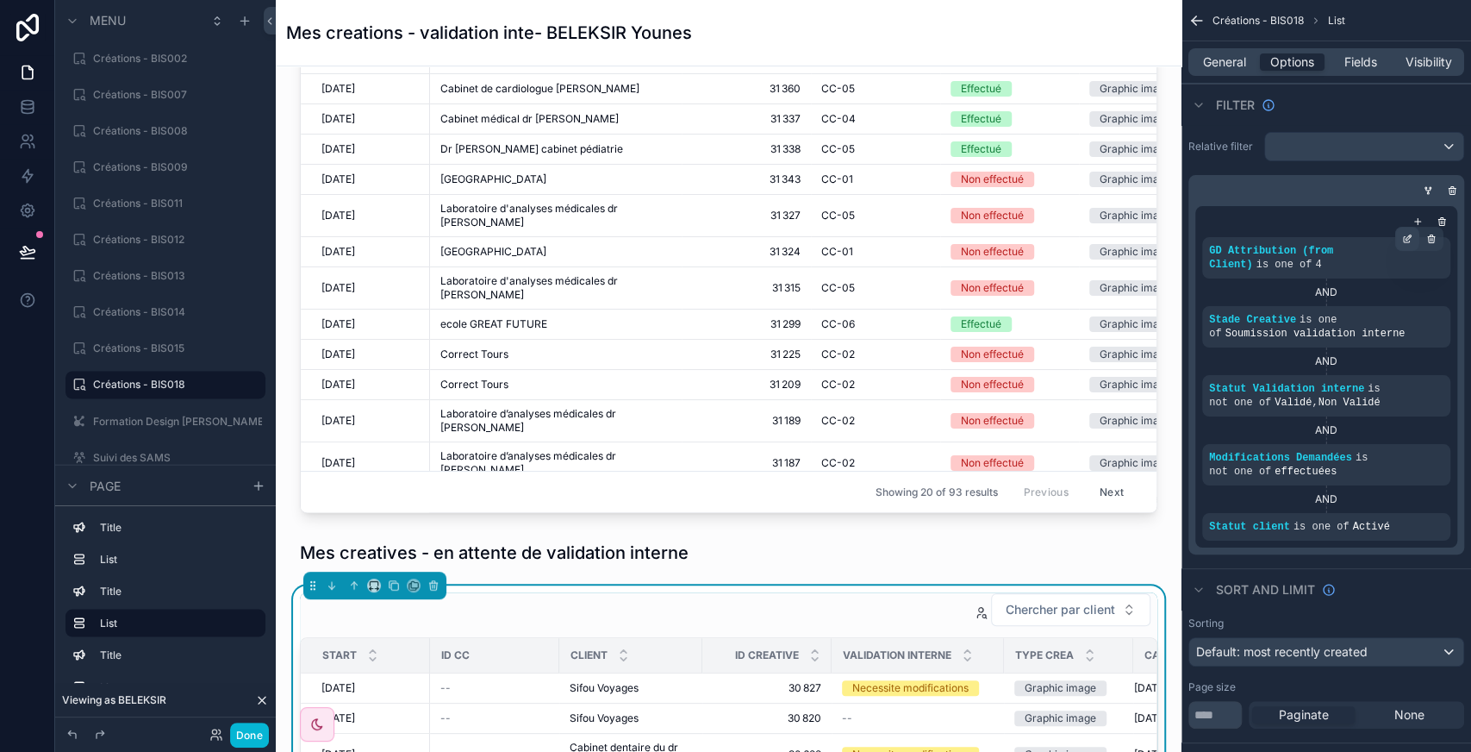
click at [1404, 240] on icon "scrollable content" at bounding box center [1407, 240] width 6 height 6
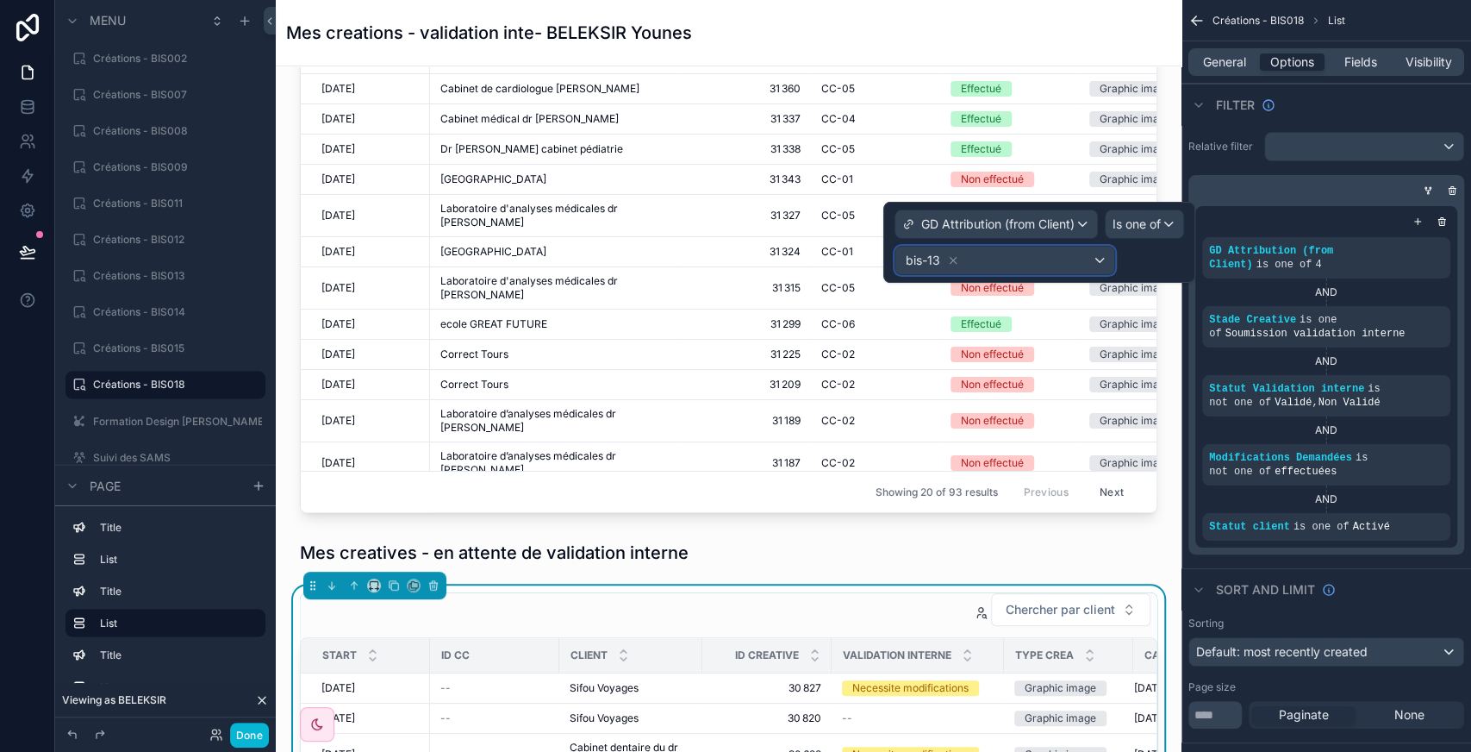
click at [1020, 260] on div "bis-13" at bounding box center [1004, 260] width 219 height 28
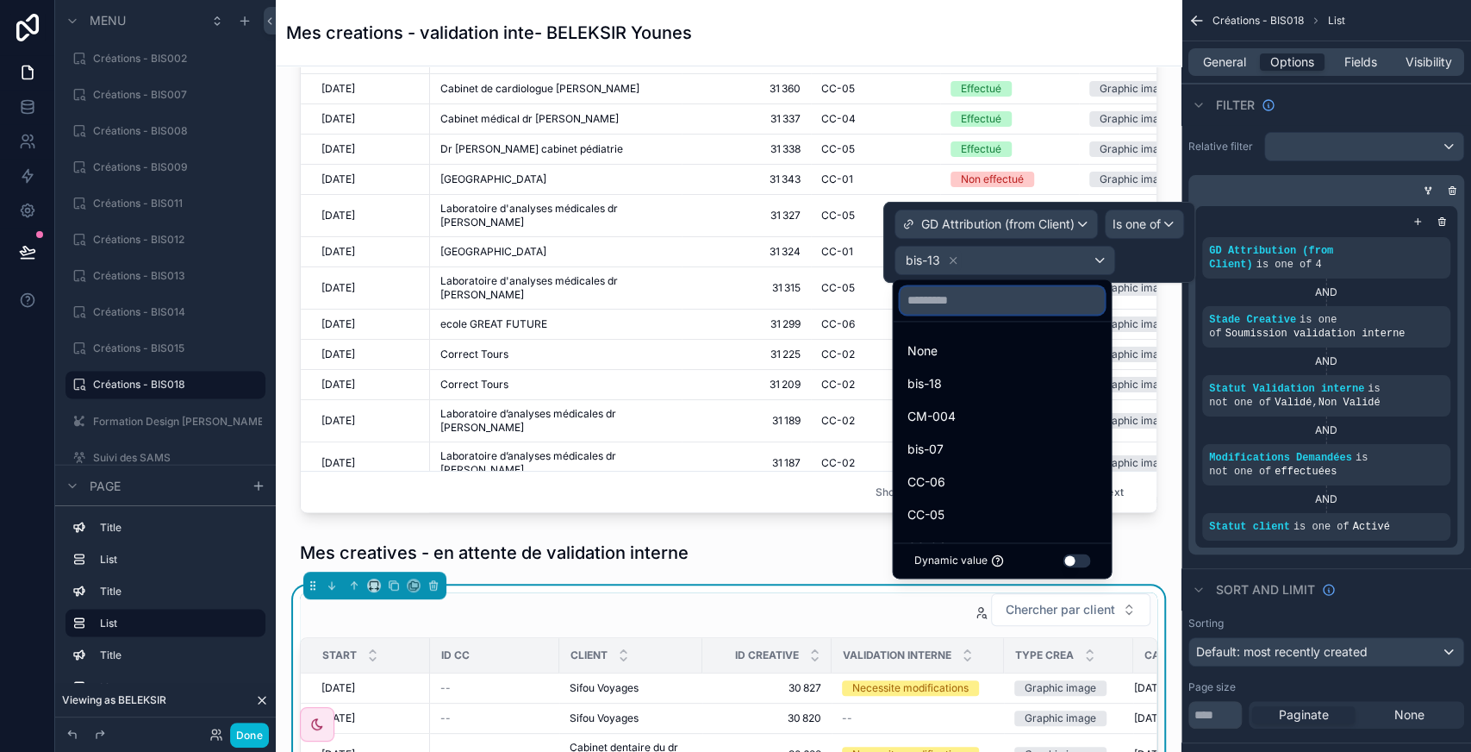
click at [939, 304] on input "text" at bounding box center [1002, 300] width 204 height 28
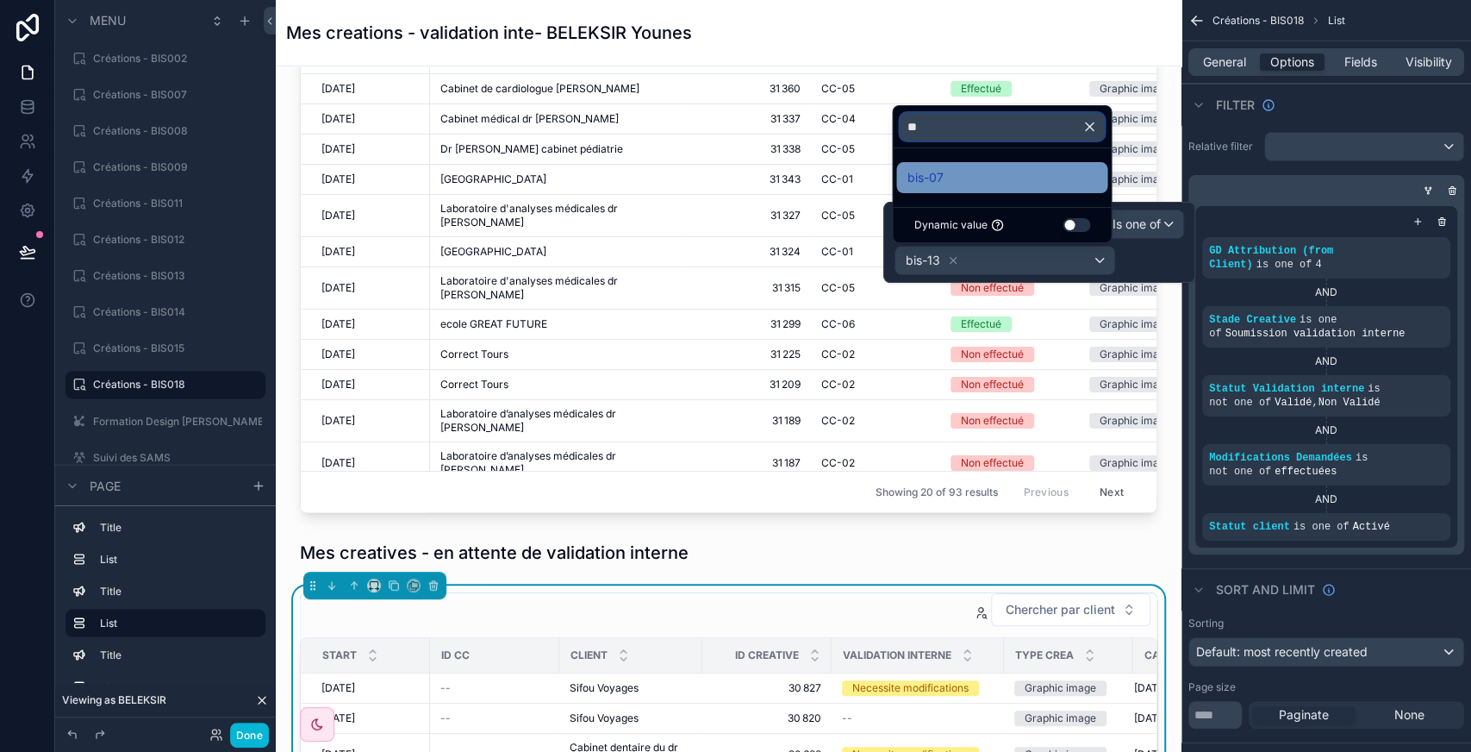
type input "**"
click at [917, 181] on span "bis-07" at bounding box center [925, 177] width 36 height 21
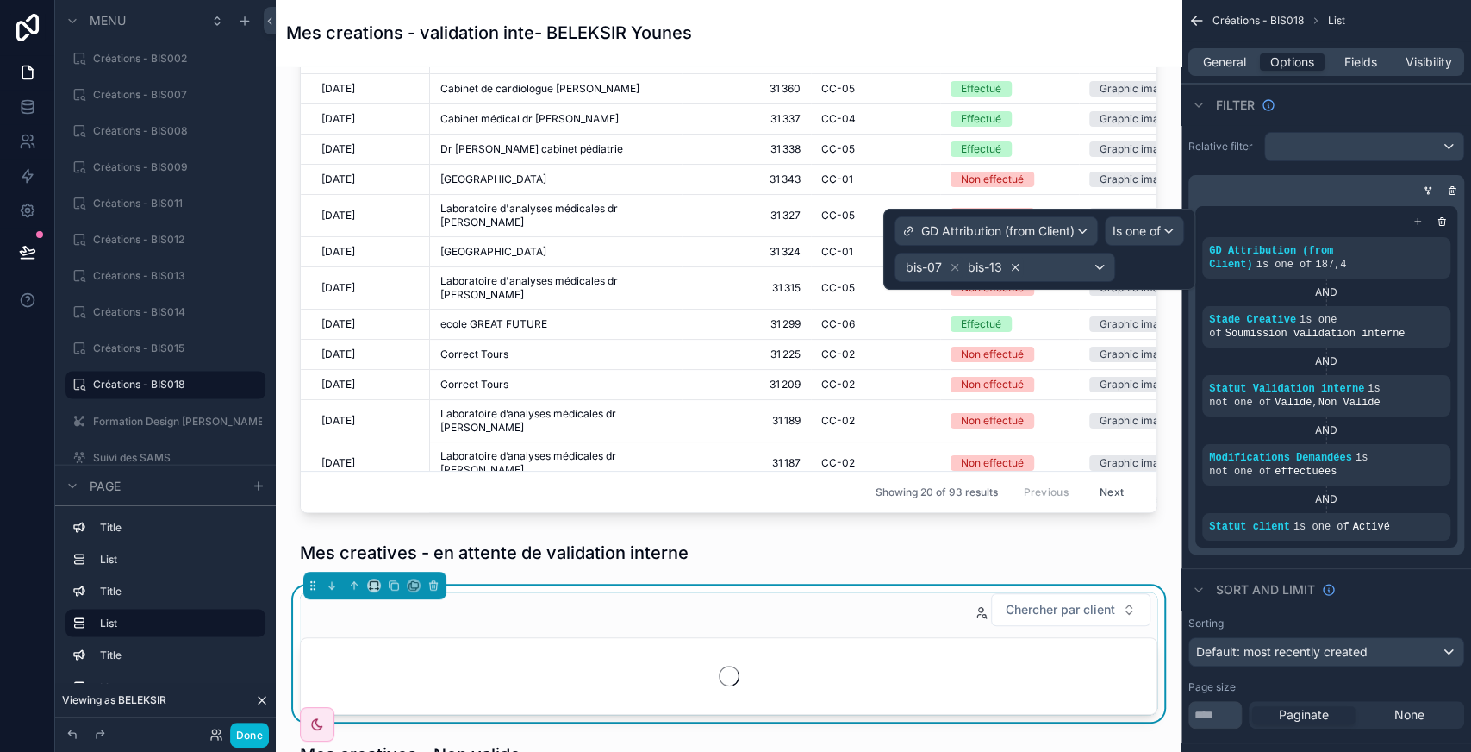
click at [1009, 265] on icon at bounding box center [1015, 267] width 12 height 12
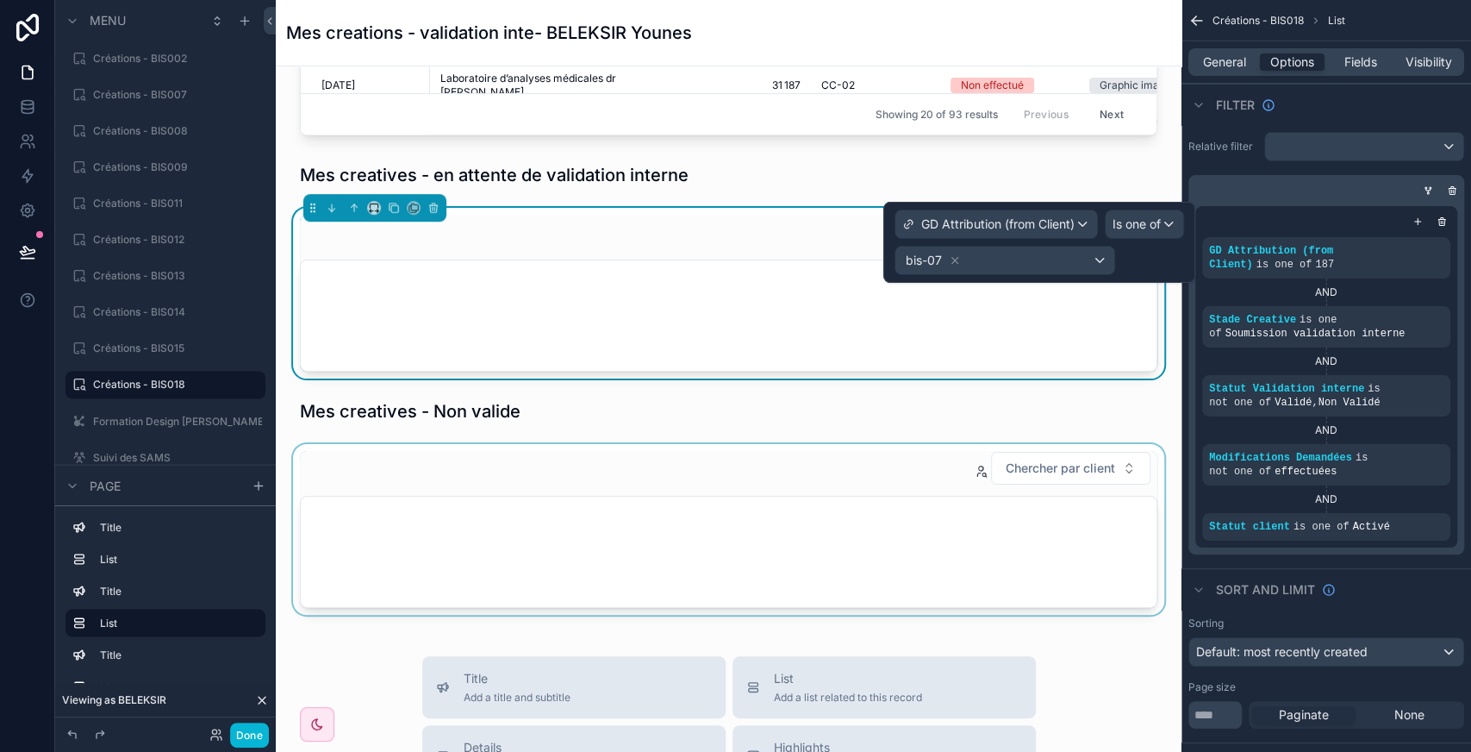
scroll to position [615, 0]
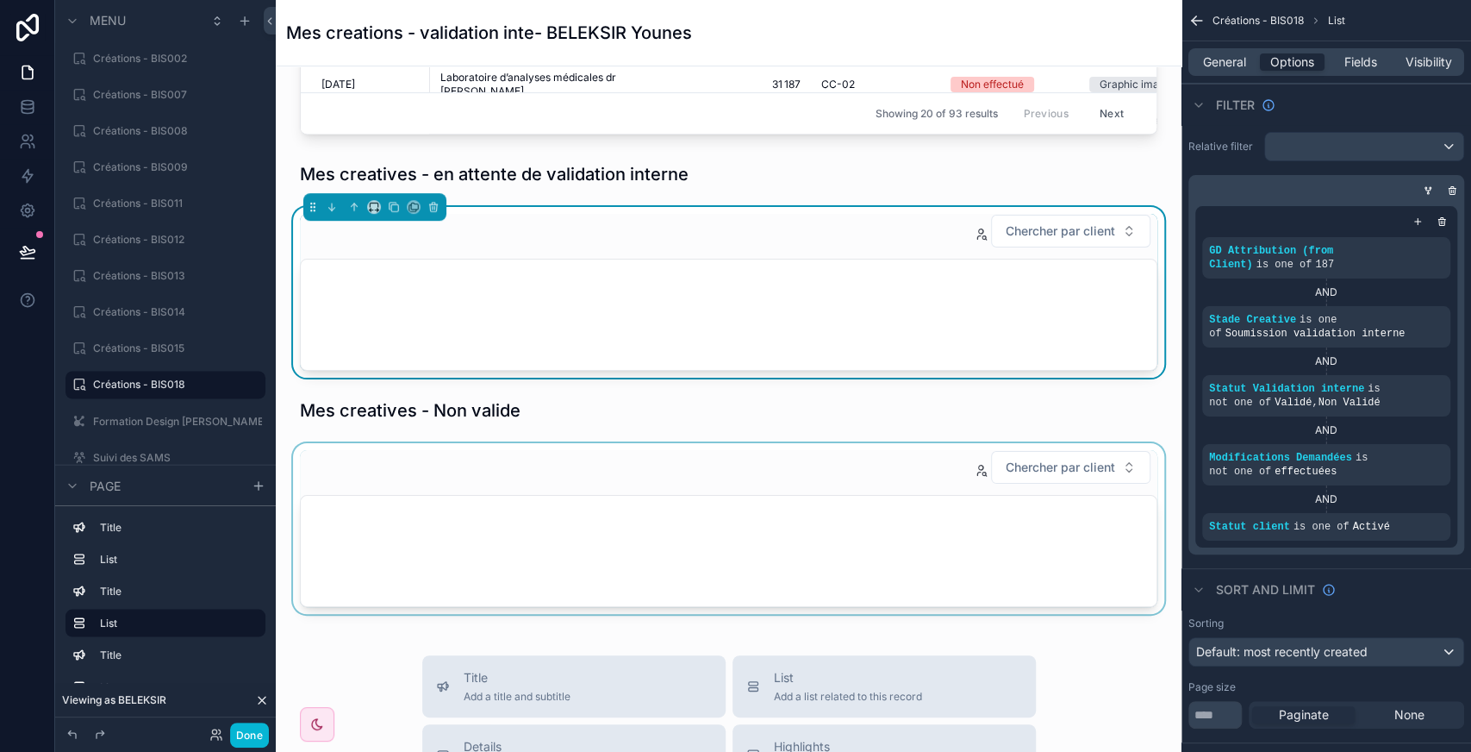
click at [852, 491] on div "scrollable content" at bounding box center [729, 528] width 878 height 171
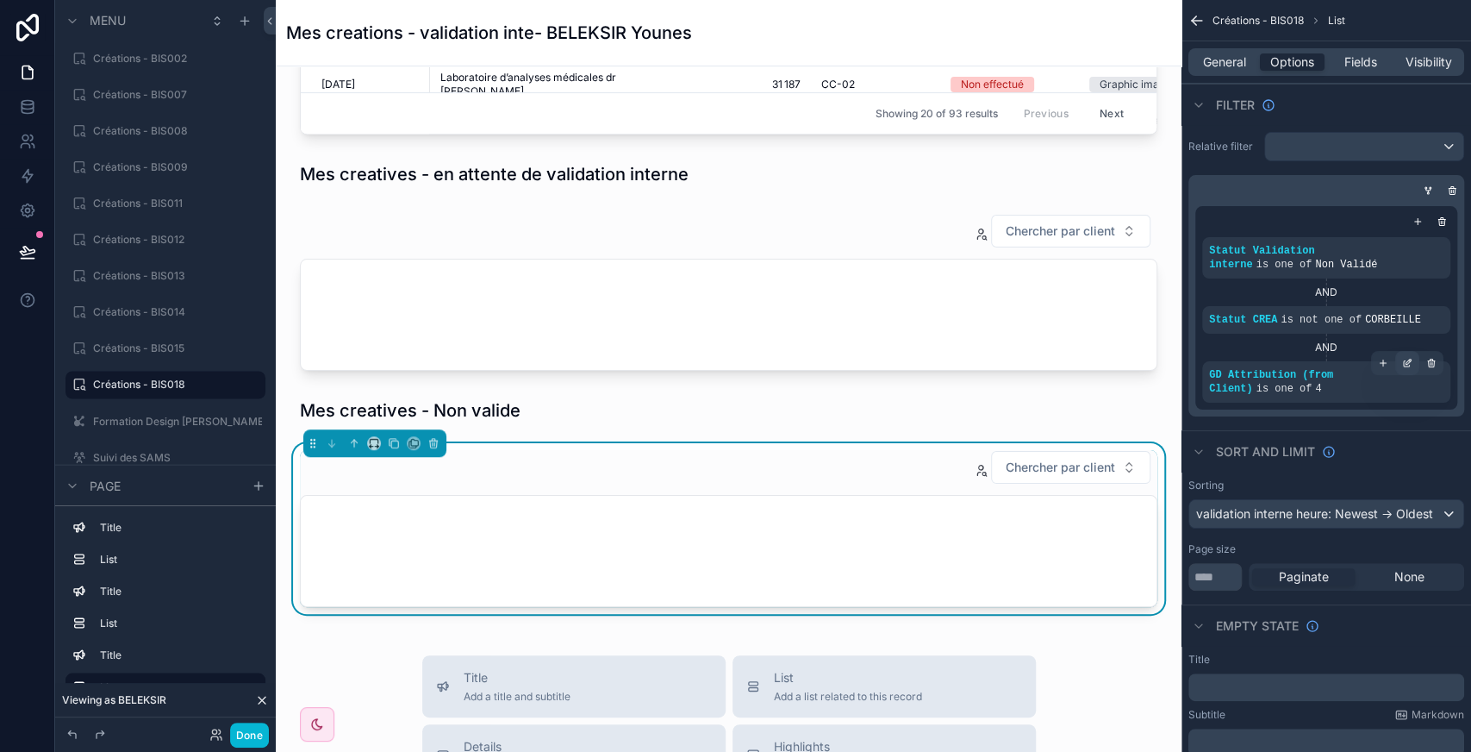
click at [1405, 365] on icon "scrollable content" at bounding box center [1407, 363] width 10 height 10
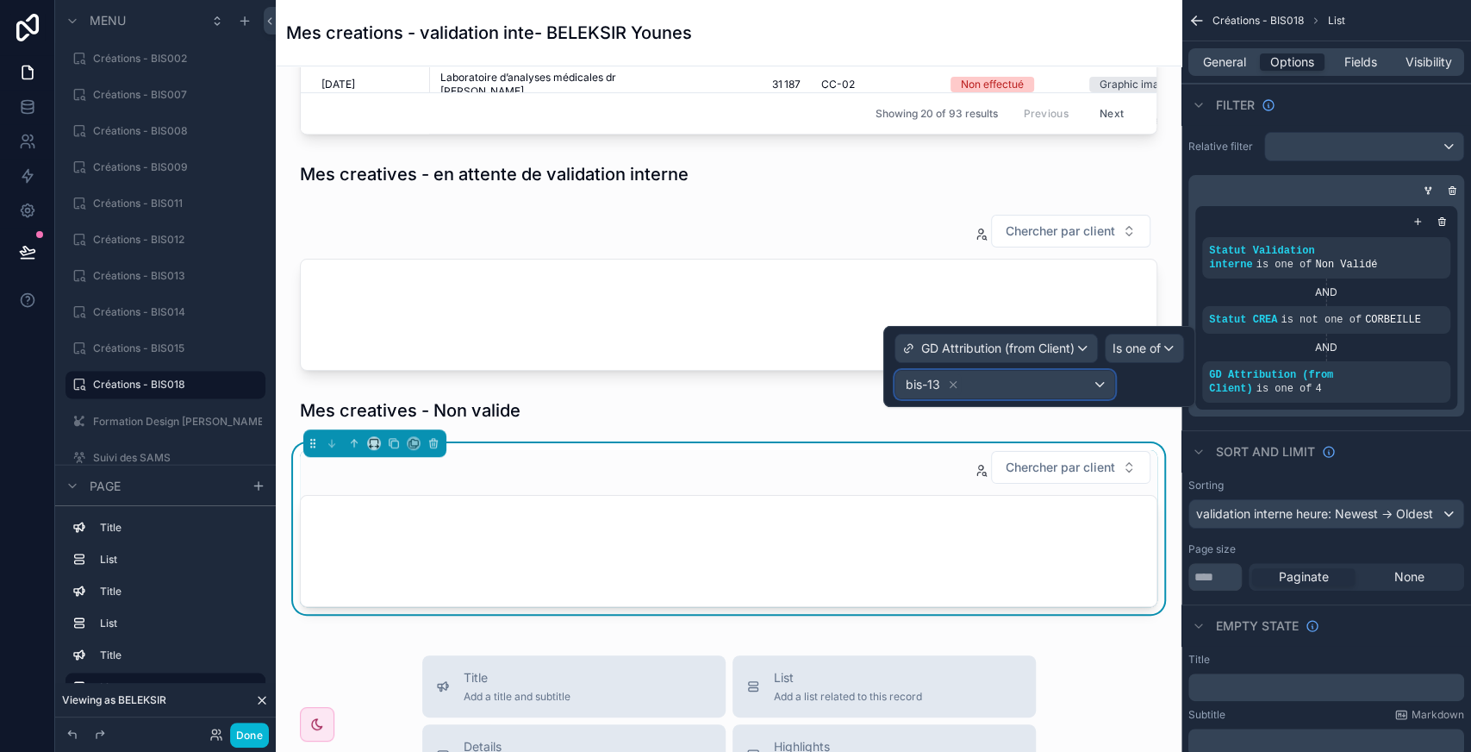
click at [1003, 392] on div "bis-13" at bounding box center [1004, 385] width 219 height 28
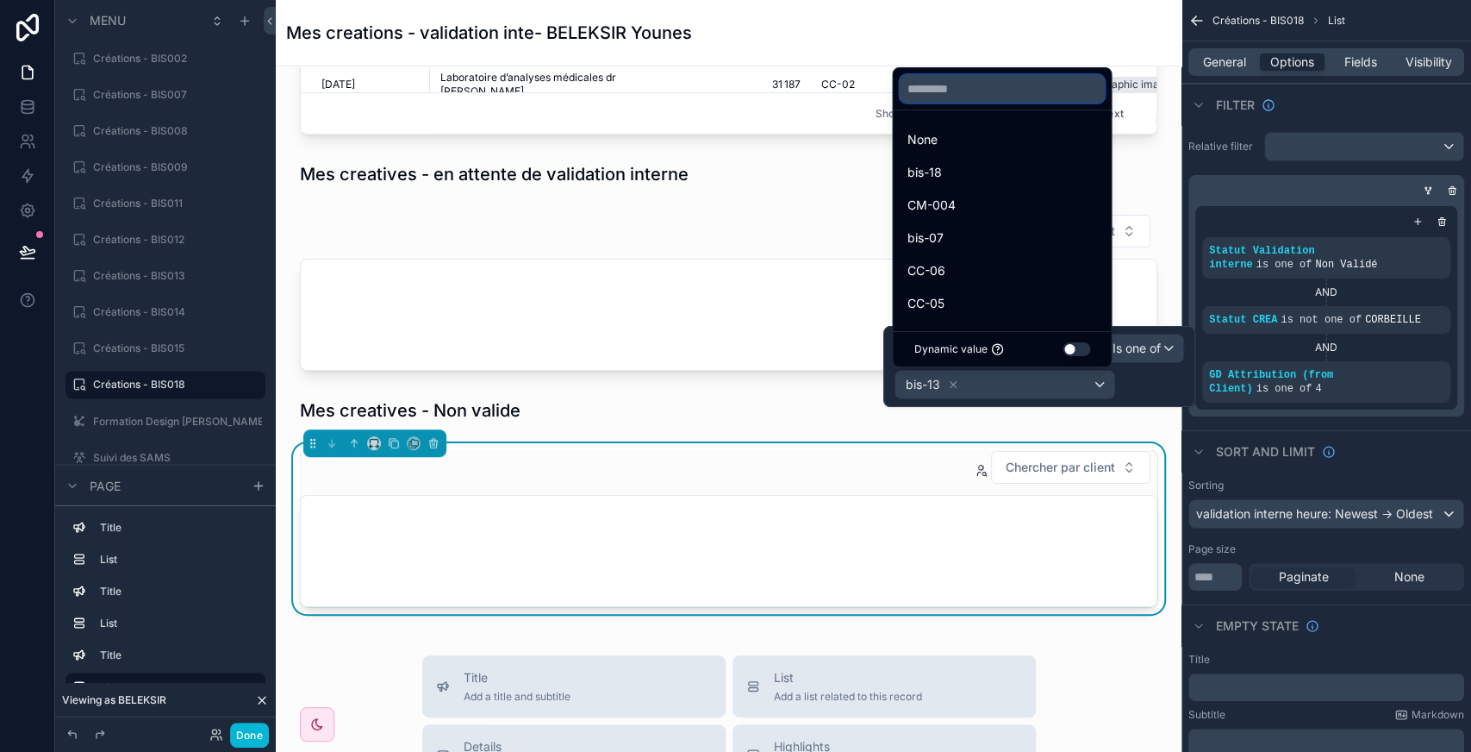
click at [930, 97] on input "text" at bounding box center [1002, 89] width 204 height 28
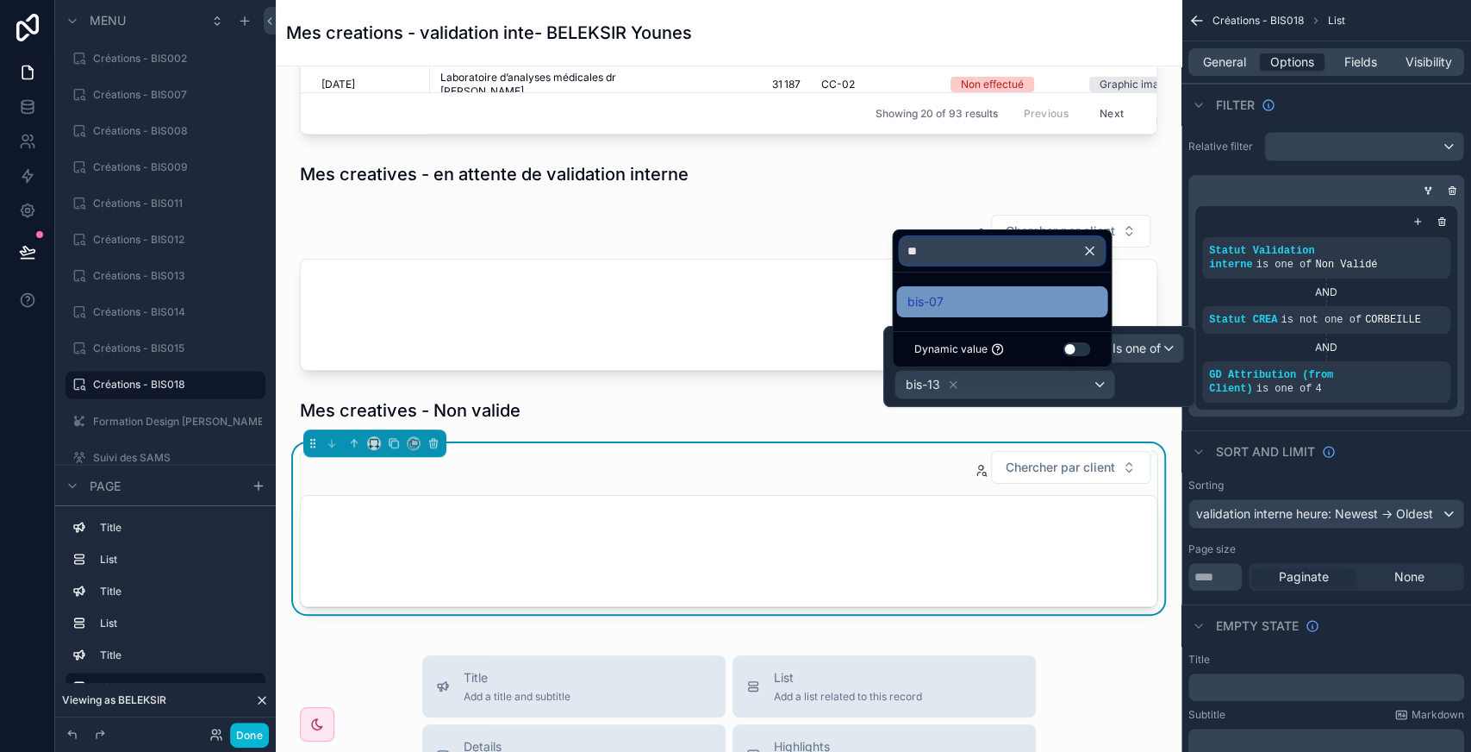
type input "**"
click at [955, 298] on div "bis-07" at bounding box center [1002, 301] width 190 height 21
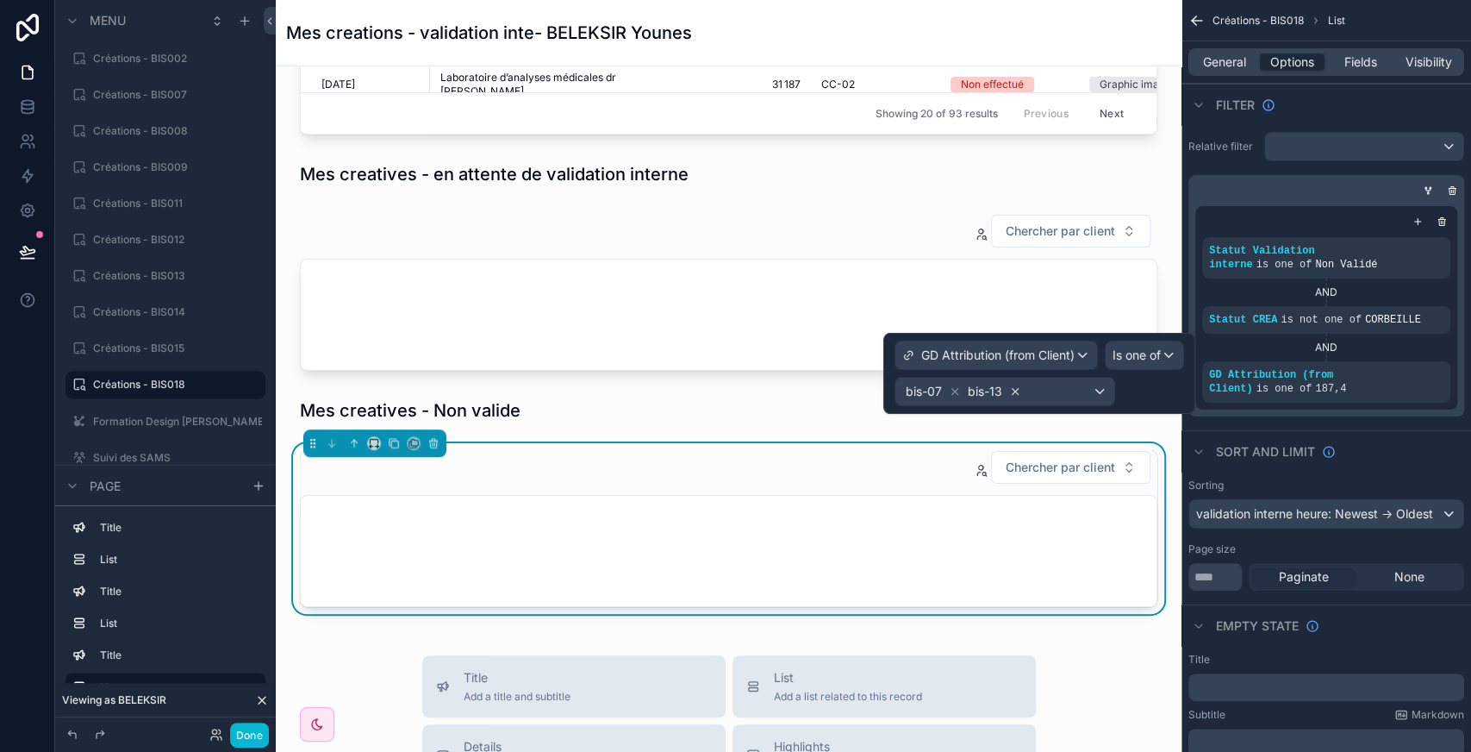
click at [1015, 390] on icon at bounding box center [1015, 391] width 12 height 12
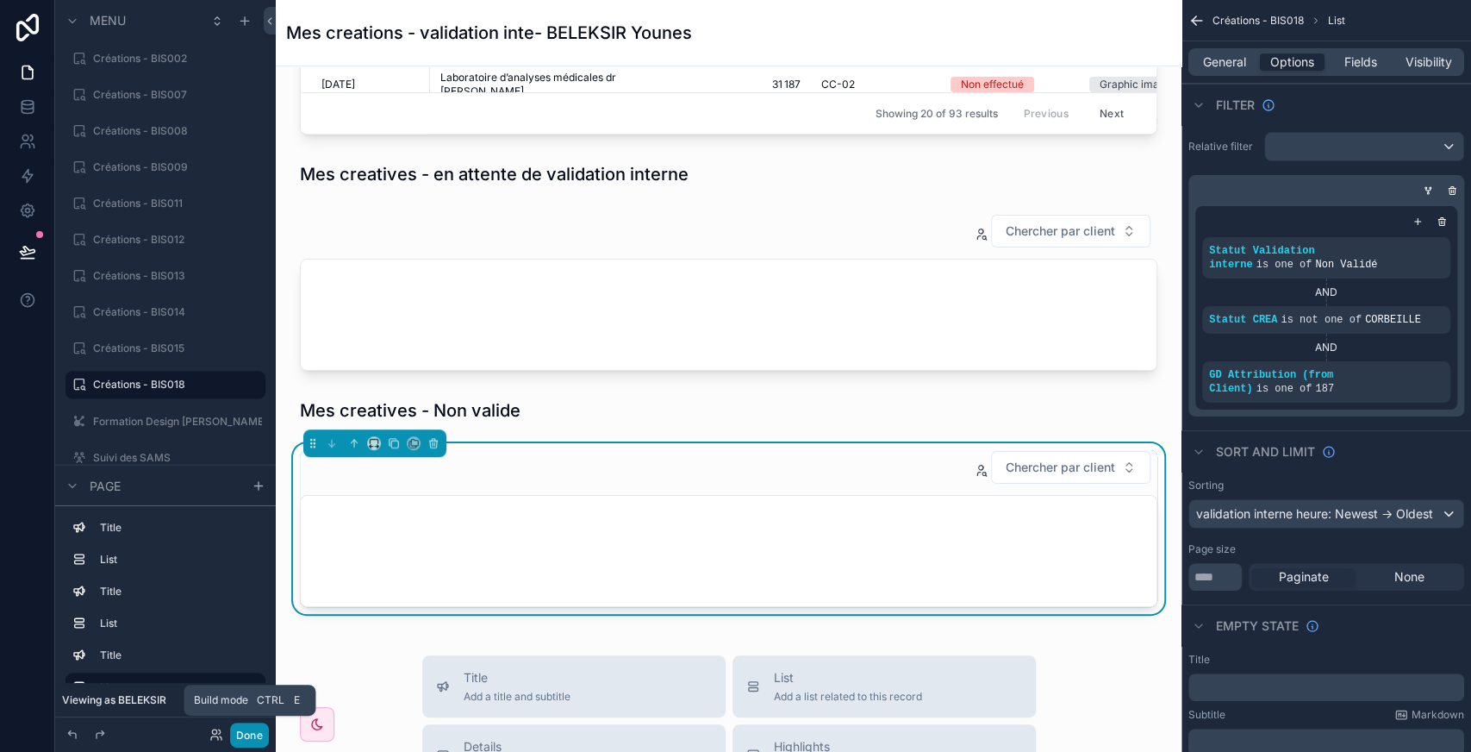
click at [250, 737] on button "Done" at bounding box center [249, 734] width 39 height 25
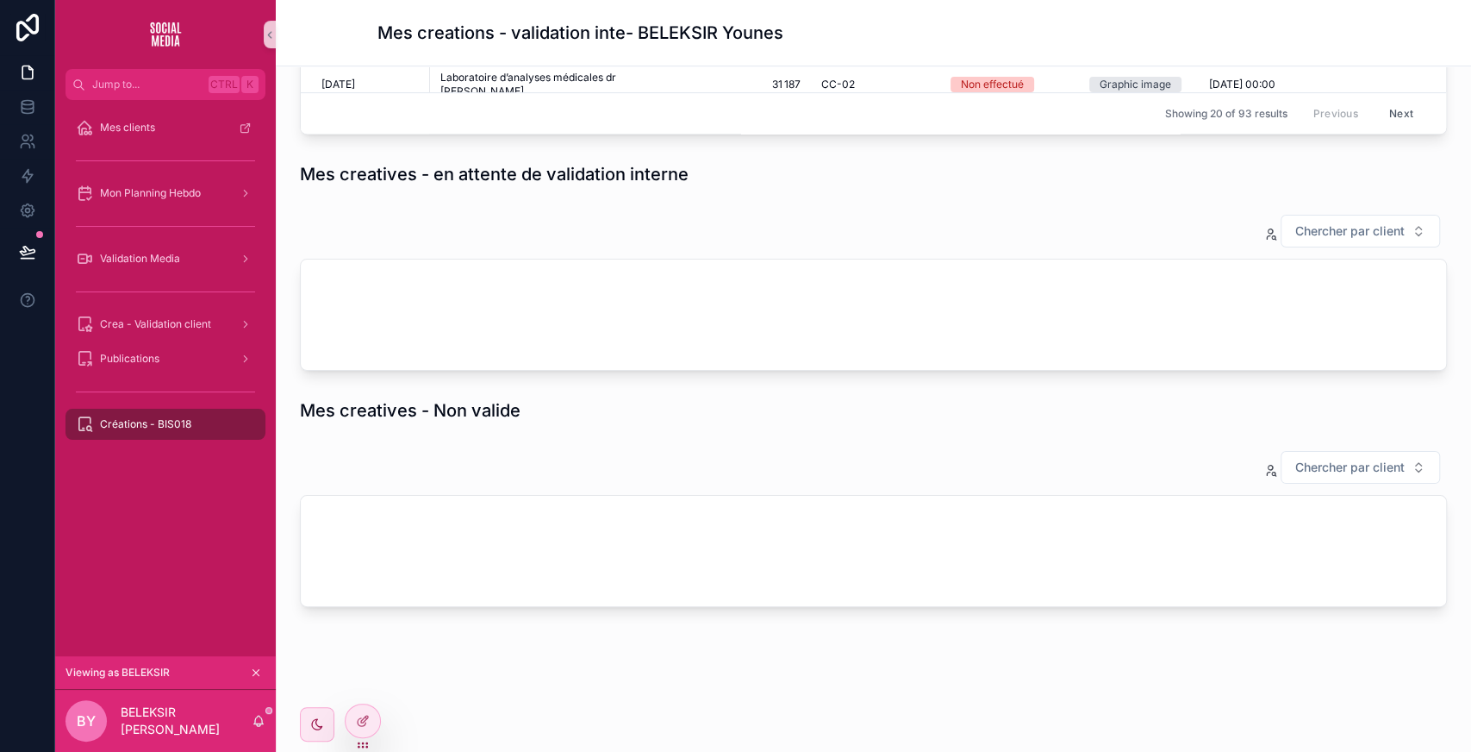
scroll to position [610, 0]
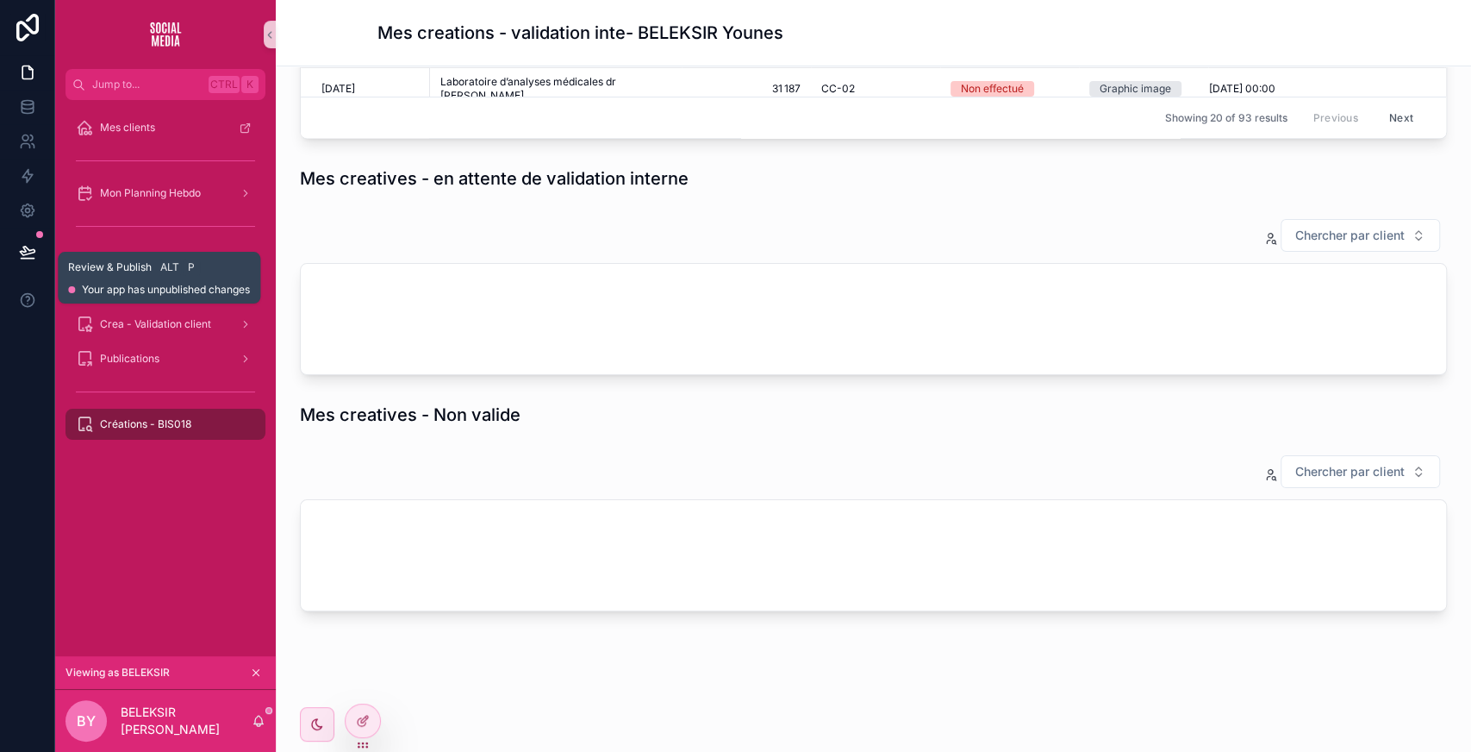
click at [19, 241] on button at bounding box center [28, 252] width 38 height 48
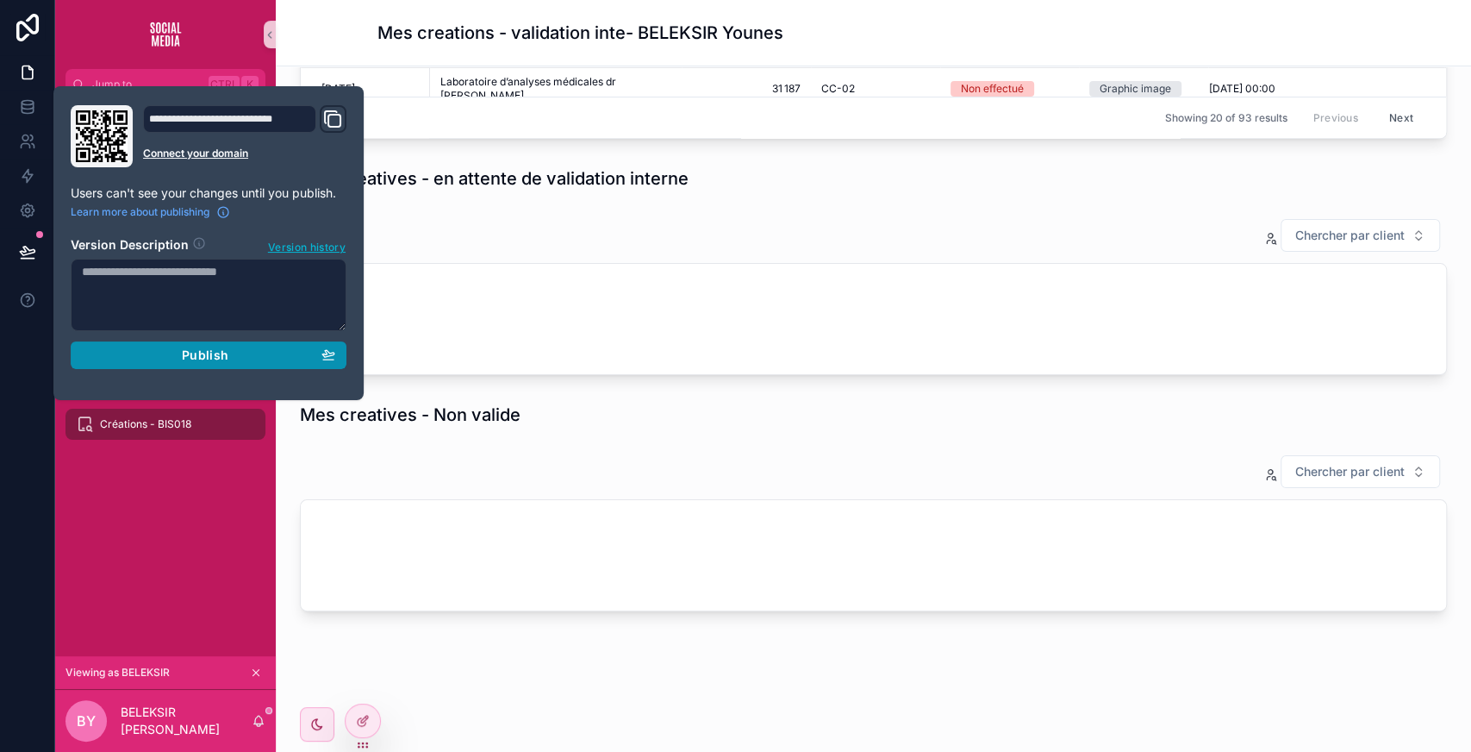
click at [226, 359] on span "Publish" at bounding box center [205, 355] width 47 height 16
